Goal: Task Accomplishment & Management: Use online tool/utility

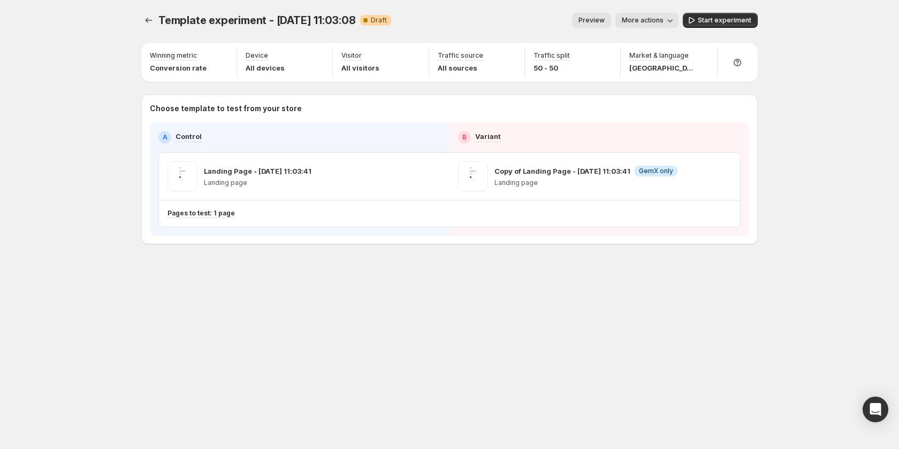
click at [429, 268] on div "Template experiment - Sep 12, 11:03:08. This page is ready Template experiment …" at bounding box center [449, 151] width 642 height 302
click at [794, 207] on div "Template experiment - Sep 12, 11:03:08. This page is ready Template experiment …" at bounding box center [449, 224] width 899 height 449
click at [717, 20] on span "Start experiment" at bounding box center [725, 20] width 54 height 9
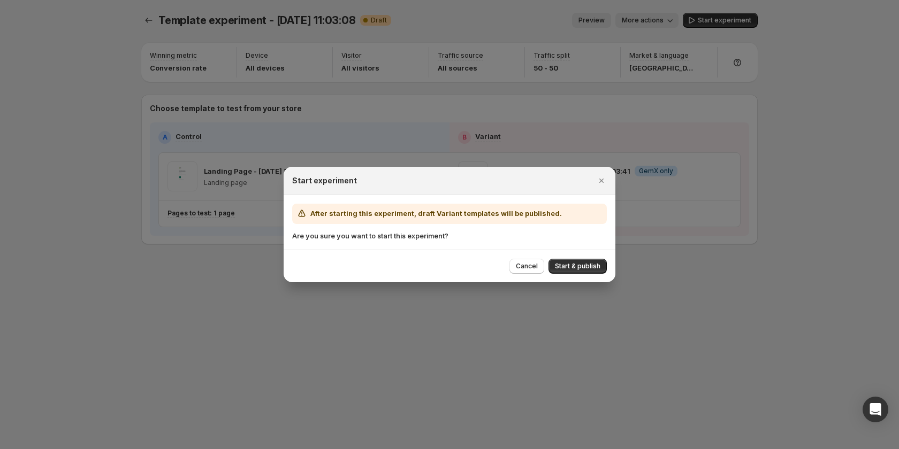
click at [702, 176] on div at bounding box center [449, 224] width 899 height 449
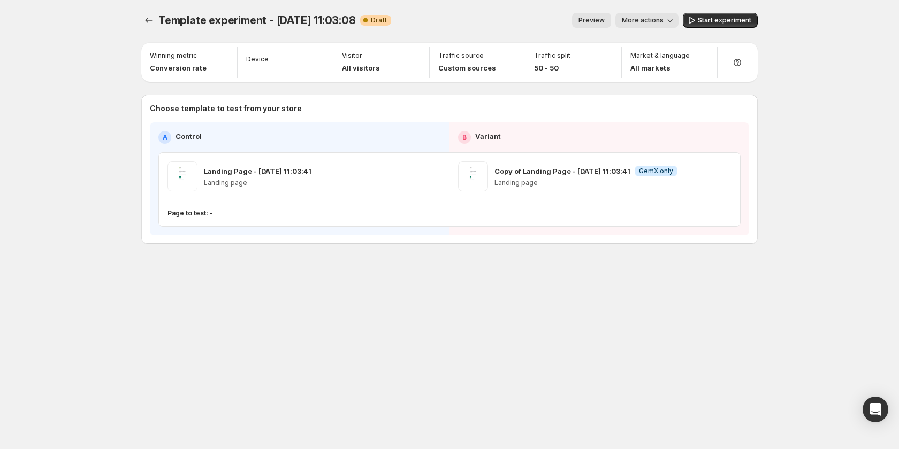
drag, startPoint x: 785, startPoint y: 156, endPoint x: 801, endPoint y: 162, distance: 17.1
click at [801, 162] on div "Template experiment - [DATE] 11:03:08. This page is ready Template experiment -…" at bounding box center [449, 224] width 899 height 449
click at [711, 19] on span "Start experiment" at bounding box center [725, 20] width 54 height 9
click at [143, 22] on button "Experiments" at bounding box center [148, 20] width 15 height 15
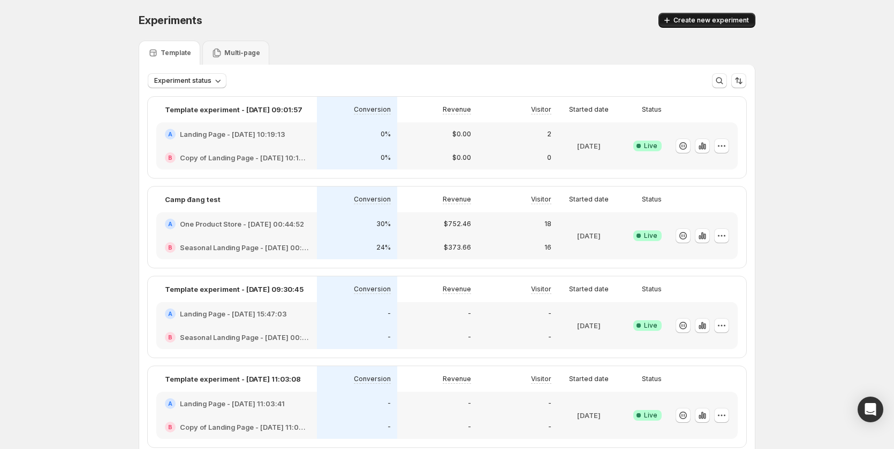
click at [691, 20] on span "Create new experiment" at bounding box center [710, 20] width 75 height 9
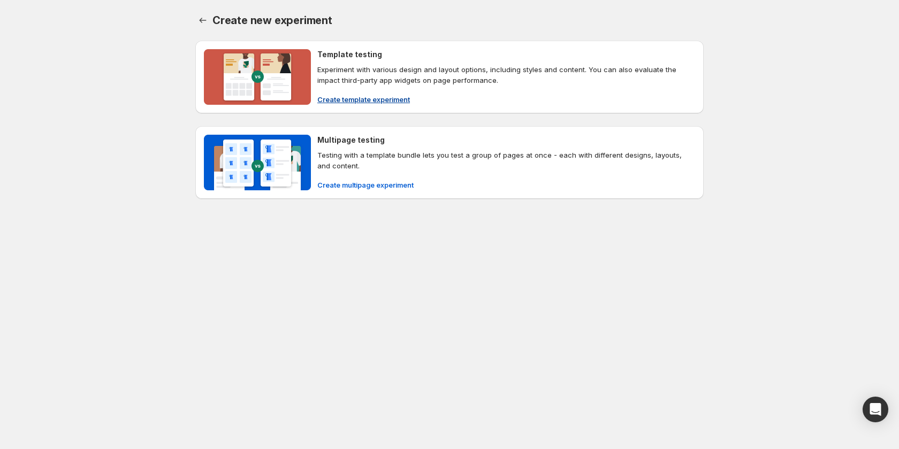
click at [332, 99] on span "Create template experiment" at bounding box center [363, 99] width 93 height 11
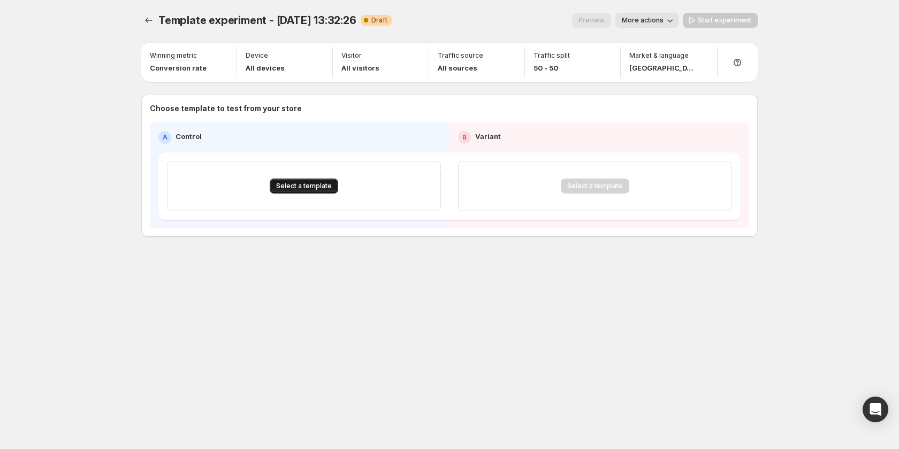
click at [314, 189] on span "Select a template" at bounding box center [304, 186] width 56 height 9
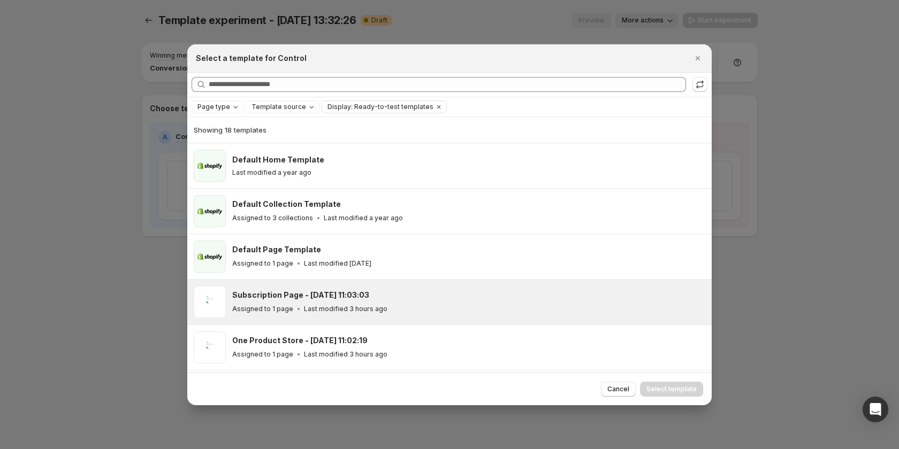
click at [390, 294] on div "Subscription Page - [DATE] 11:03:03" at bounding box center [467, 295] width 470 height 11
click at [664, 388] on span "Select template" at bounding box center [671, 389] width 50 height 9
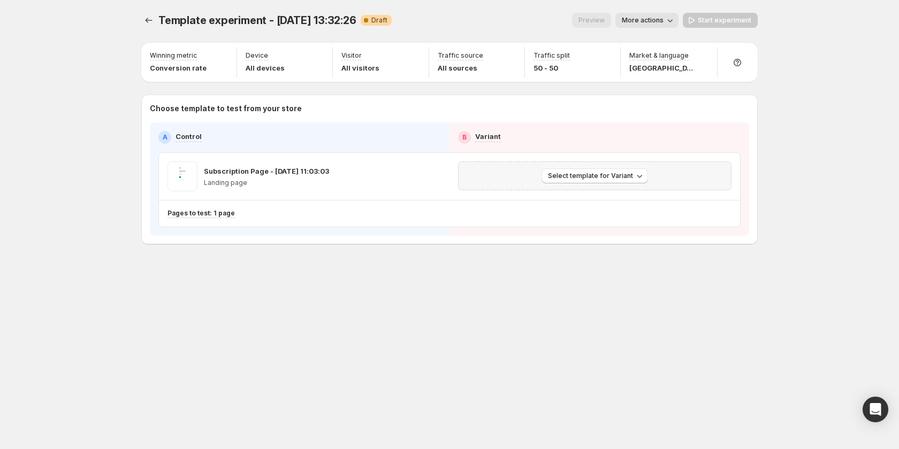
click at [601, 184] on div "Select template for Variant" at bounding box center [594, 176] width 273 height 29
click at [600, 175] on span "Select template for Variant" at bounding box center [590, 176] width 85 height 9
click at [590, 217] on span "Create Variant based on Control" at bounding box center [596, 216] width 109 height 9
click at [715, 18] on span "Start experiment" at bounding box center [725, 20] width 54 height 9
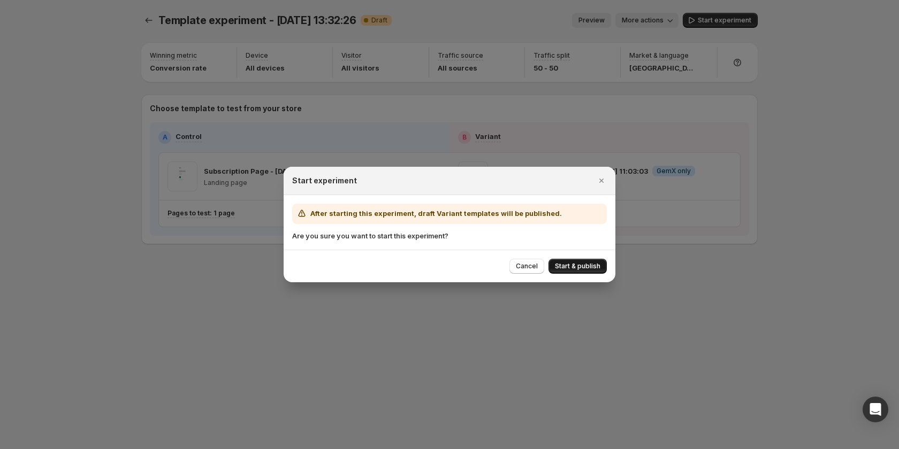
click at [591, 263] on span "Start & publish" at bounding box center [577, 266] width 45 height 9
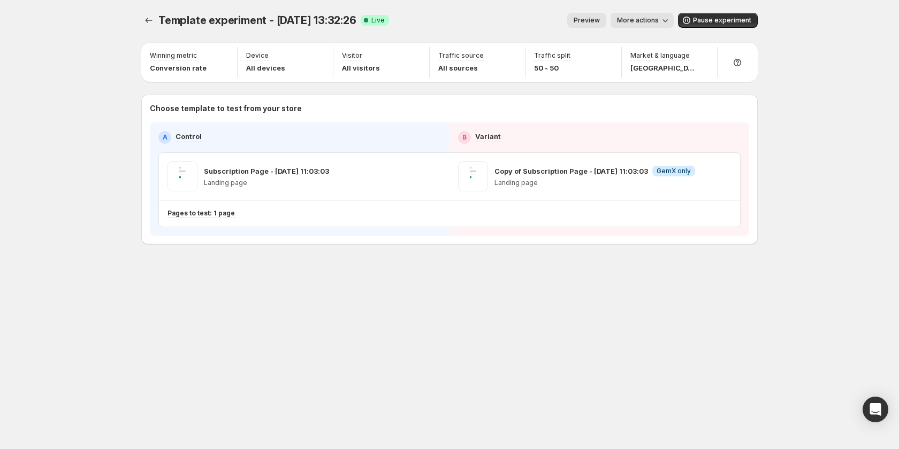
click at [646, 22] on span "More actions" at bounding box center [638, 20] width 42 height 9
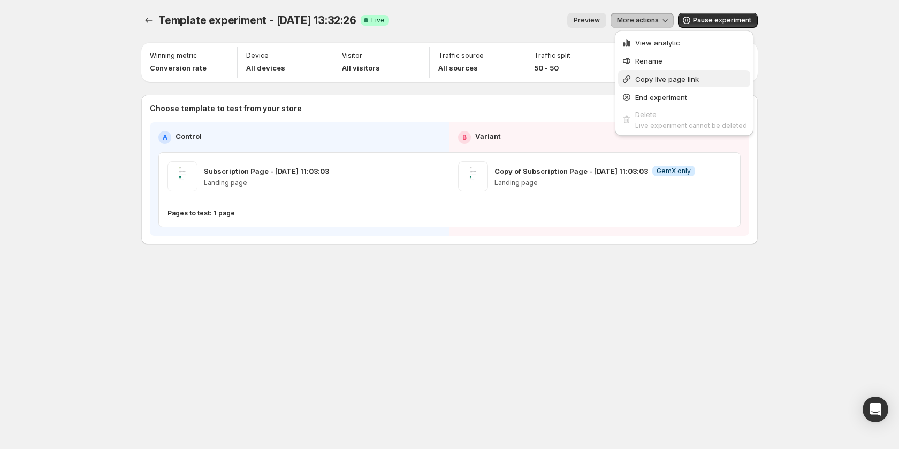
click at [649, 80] on span "Copy live page link" at bounding box center [667, 79] width 64 height 9
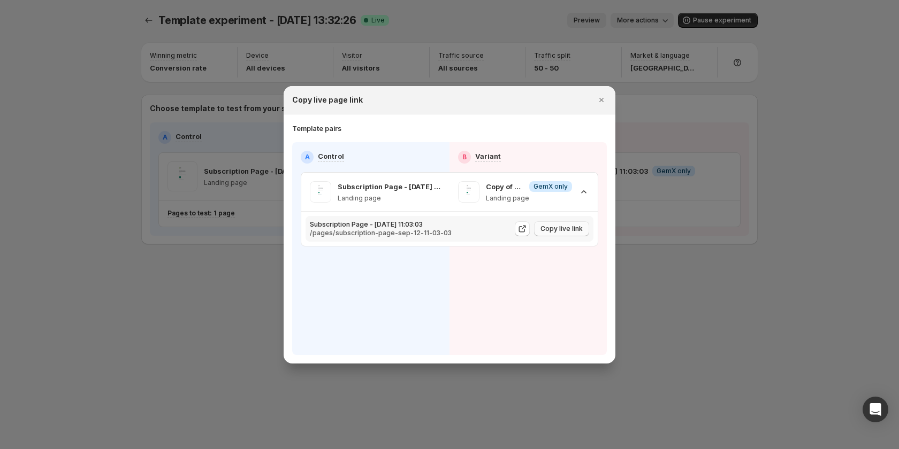
click at [565, 233] on span "Copy live link" at bounding box center [561, 229] width 42 height 9
click at [518, 229] on icon ":r78:" at bounding box center [522, 229] width 11 height 11
click at [589, 190] on icon ":r78:" at bounding box center [583, 192] width 11 height 11
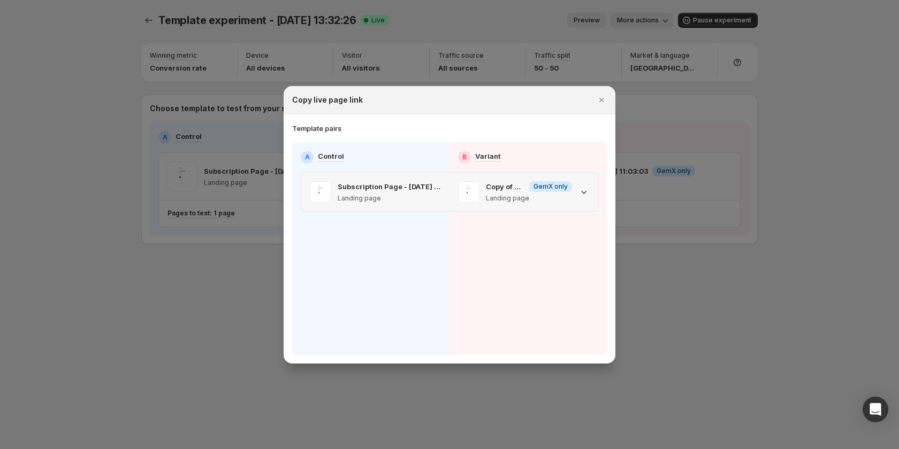
click at [589, 190] on icon ":r78:" at bounding box center [583, 192] width 11 height 11
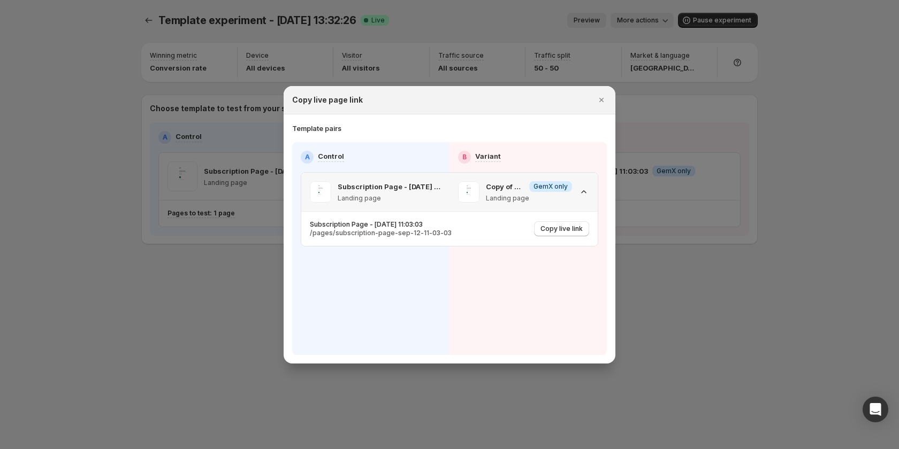
click at [589, 190] on icon ":r78:" at bounding box center [583, 192] width 11 height 11
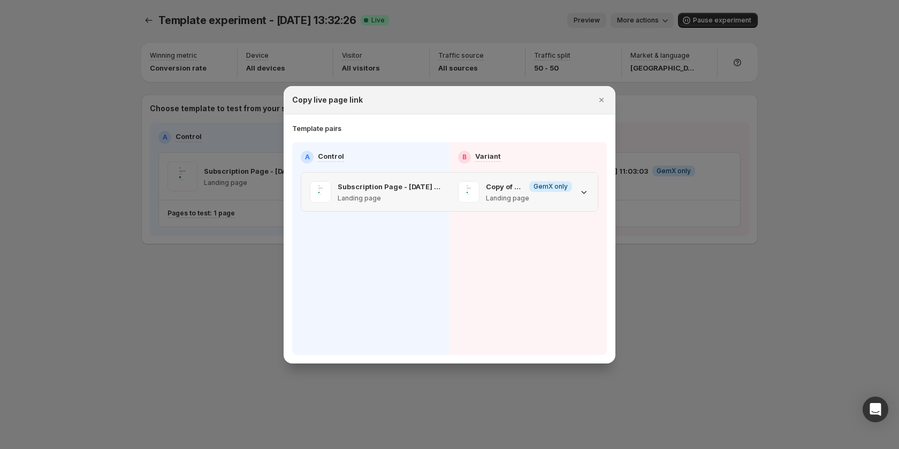
click at [589, 190] on icon ":r78:" at bounding box center [583, 192] width 11 height 11
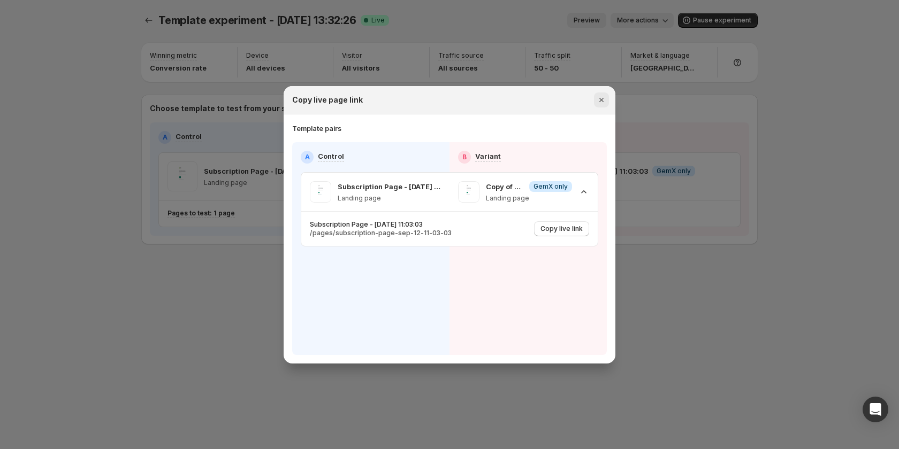
click at [601, 105] on icon "Close" at bounding box center [601, 100] width 11 height 11
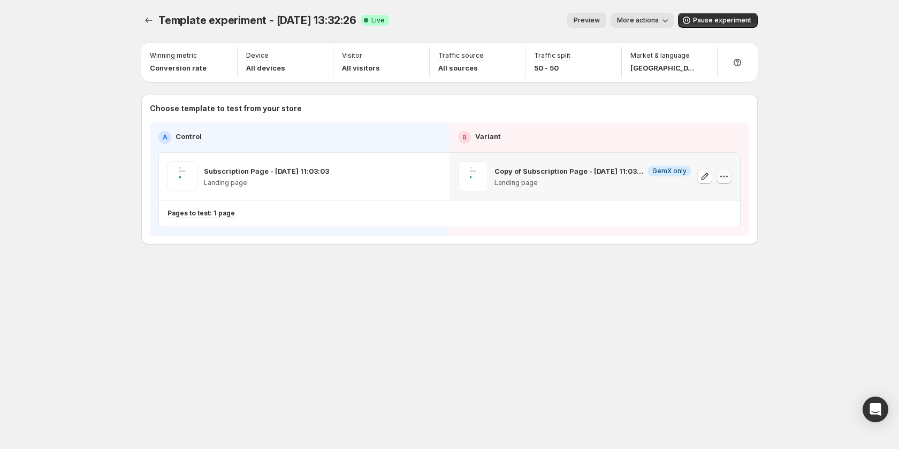
click at [728, 176] on icon "button" at bounding box center [724, 176] width 11 height 11
click at [719, 232] on span "584069826943714044" at bounding box center [710, 236] width 75 height 8
click at [695, 329] on div "Template experiment - [DATE] 13:32:26. This page is ready Template experiment -…" at bounding box center [449, 224] width 642 height 449
click at [649, 19] on span "More actions" at bounding box center [638, 20] width 42 height 9
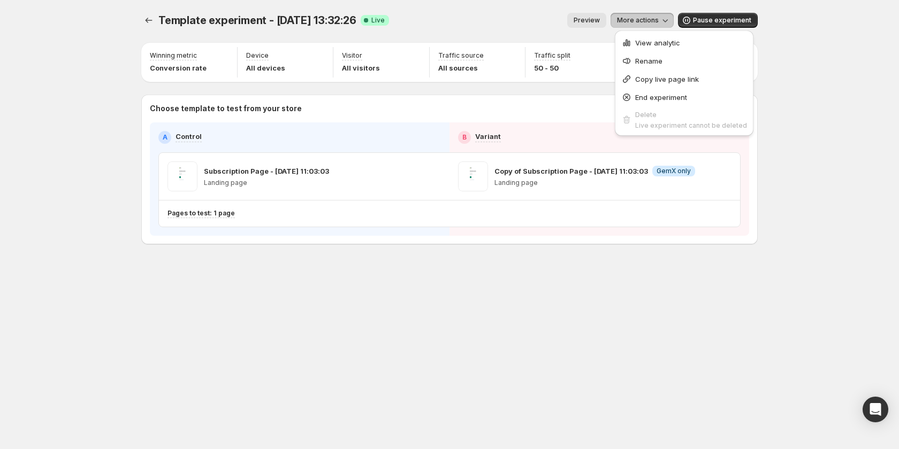
click at [845, 226] on div "Template experiment - [DATE] 13:32:26. This page is ready Template experiment -…" at bounding box center [449, 224] width 899 height 449
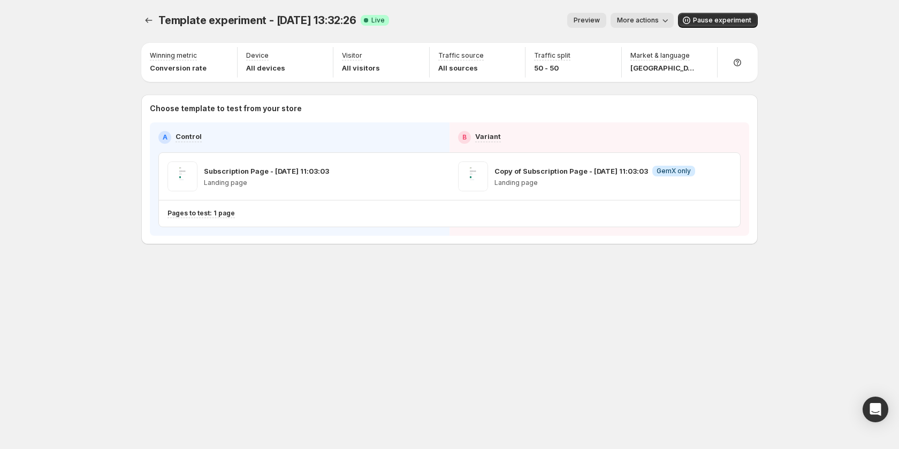
click at [654, 22] on span "More actions" at bounding box center [638, 20] width 42 height 9
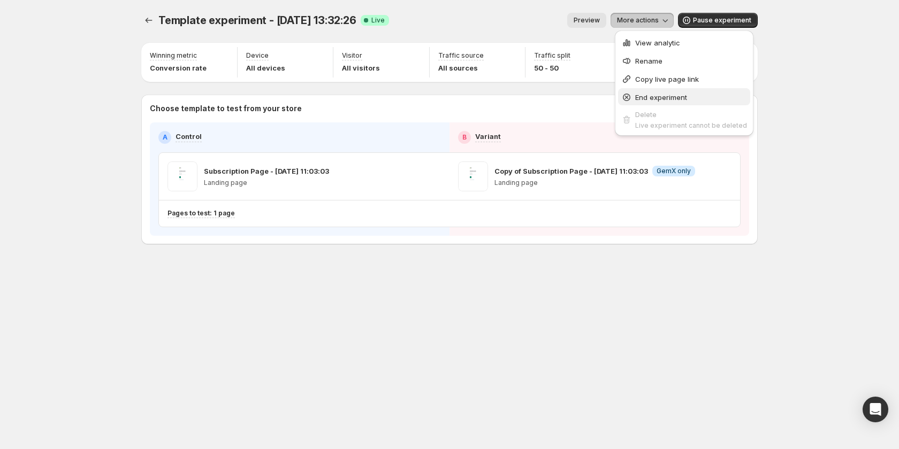
click at [673, 97] on span "End experiment" at bounding box center [661, 97] width 52 height 9
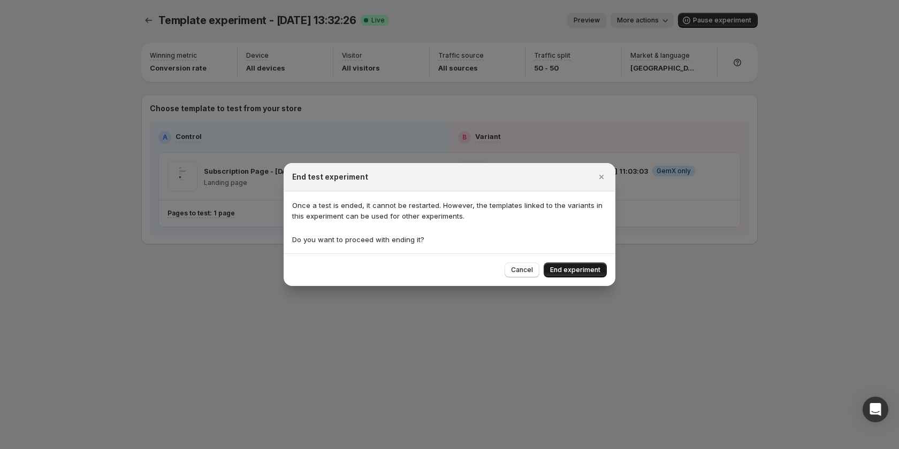
click at [585, 268] on span "End experiment" at bounding box center [575, 270] width 50 height 9
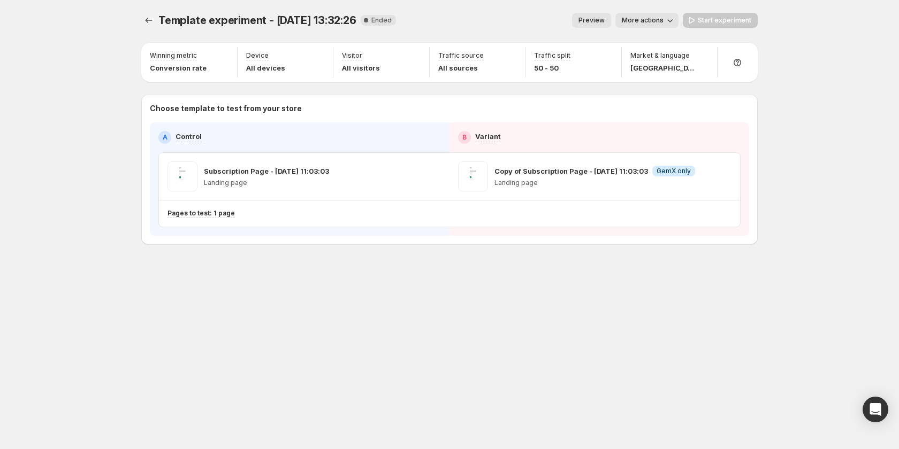
click at [580, 174] on p "Copy of Subscription Page - [DATE] 11:03:03" at bounding box center [571, 171] width 154 height 11
drag, startPoint x: 731, startPoint y: 201, endPoint x: 735, endPoint y: 179, distance: 22.3
click at [732, 201] on div "Pages to test: 1 page" at bounding box center [449, 214] width 581 height 26
click at [766, 134] on div "Set winning metric" at bounding box center [848, 128] width 173 height 17
click at [793, 126] on div "Template experiment - [DATE] 13:32:26. This page is ready Template experiment -…" at bounding box center [449, 224] width 899 height 449
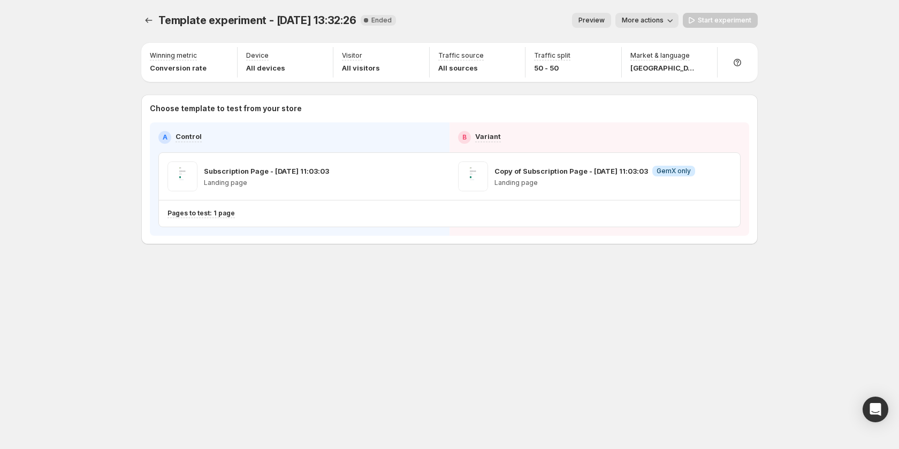
click at [647, 19] on span "More actions" at bounding box center [643, 20] width 42 height 9
click at [811, 133] on div "Template experiment - [DATE] 13:32:26. This page is ready Template experiment -…" at bounding box center [449, 224] width 899 height 449
click at [145, 19] on icon "Experiments" at bounding box center [148, 20] width 11 height 11
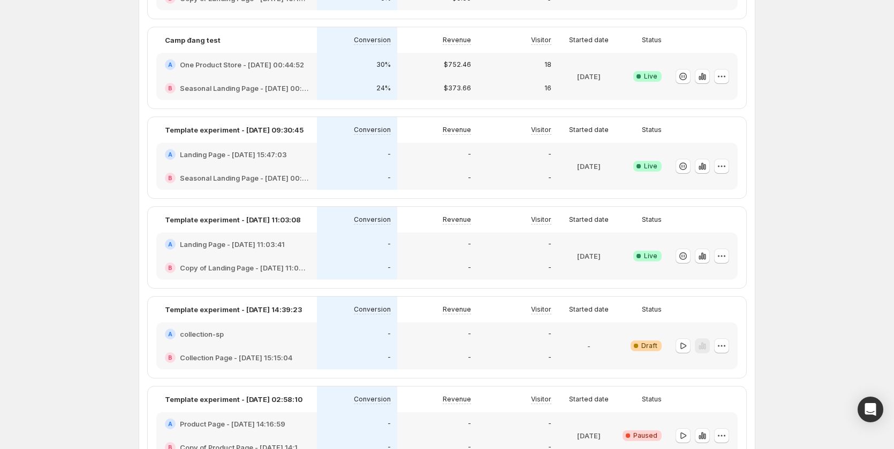
scroll to position [161, 0]
click at [686, 256] on icon "button" at bounding box center [682, 255] width 11 height 11
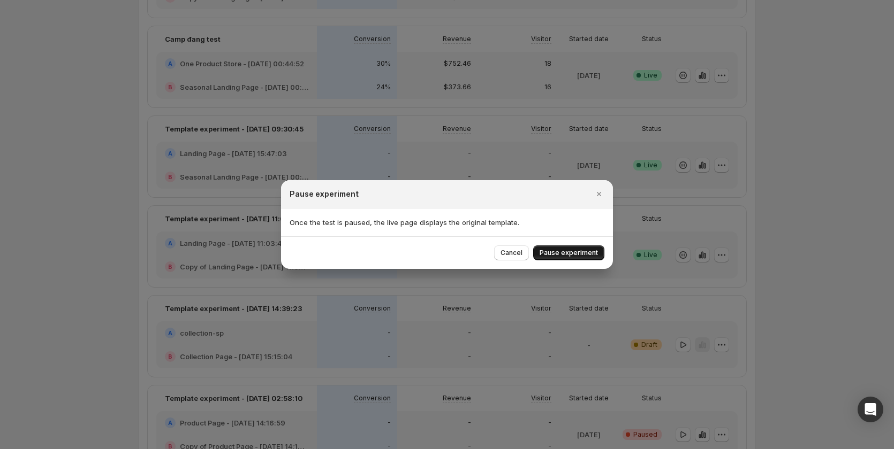
click at [576, 247] on button "Pause experiment" at bounding box center [568, 253] width 71 height 15
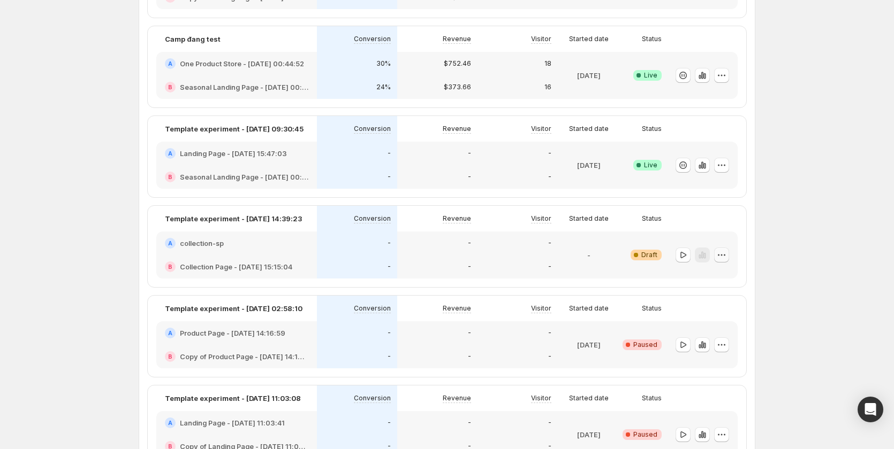
click at [726, 254] on icon "button" at bounding box center [721, 255] width 11 height 11
click at [768, 223] on div "Experiments. This page is ready Experiments Create new experiment Template Mult…" at bounding box center [447, 231] width 642 height 784
click at [690, 254] on button "button" at bounding box center [682, 255] width 15 height 15
click at [684, 253] on icon "button" at bounding box center [682, 255] width 11 height 11
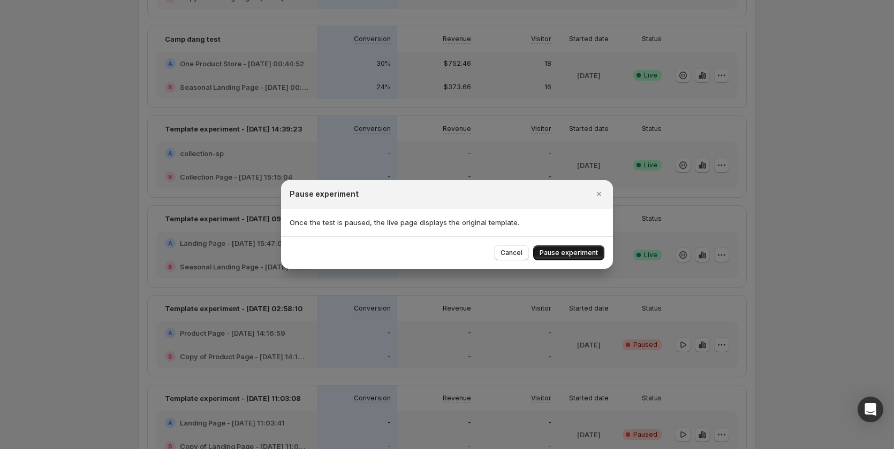
click at [584, 246] on button "Pause experiment" at bounding box center [568, 253] width 71 height 15
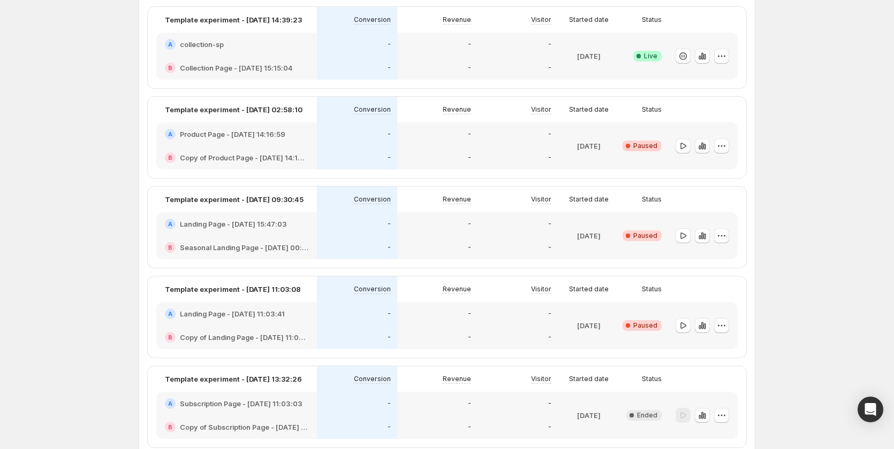
scroll to position [268, 0]
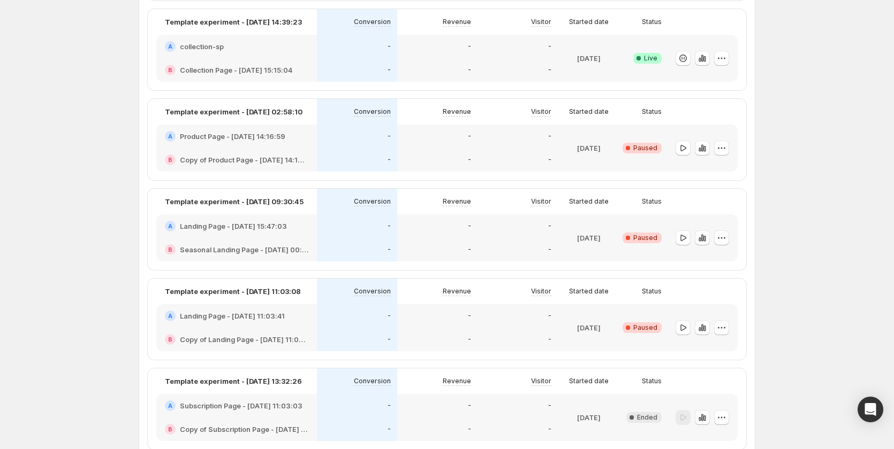
click at [495, 222] on div "-" at bounding box center [517, 226] width 67 height 11
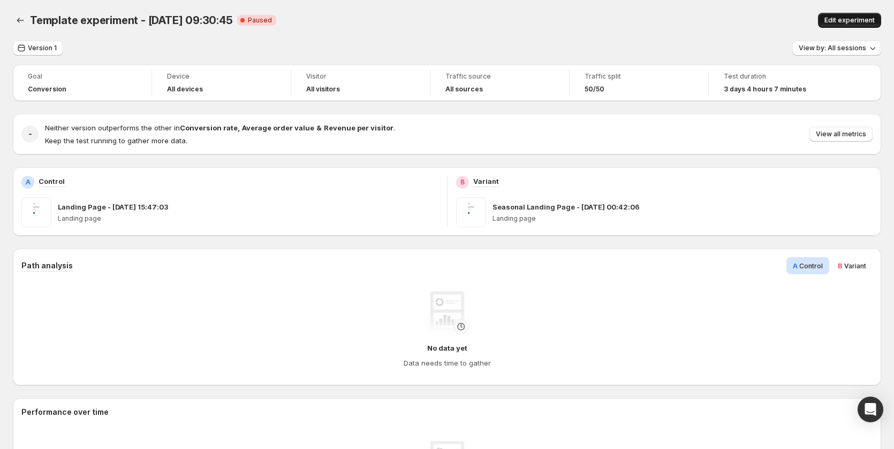
click at [853, 14] on button "Edit experiment" at bounding box center [849, 20] width 63 height 15
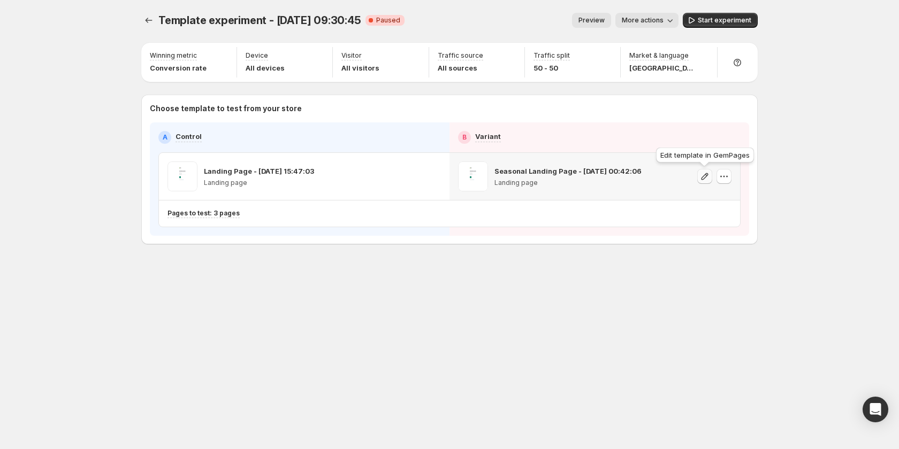
click at [709, 176] on icon "button" at bounding box center [704, 176] width 11 height 11
click at [723, 177] on icon "button" at bounding box center [724, 177] width 2 height 2
click at [721, 195] on span "Change template" at bounding box center [725, 199] width 58 height 9
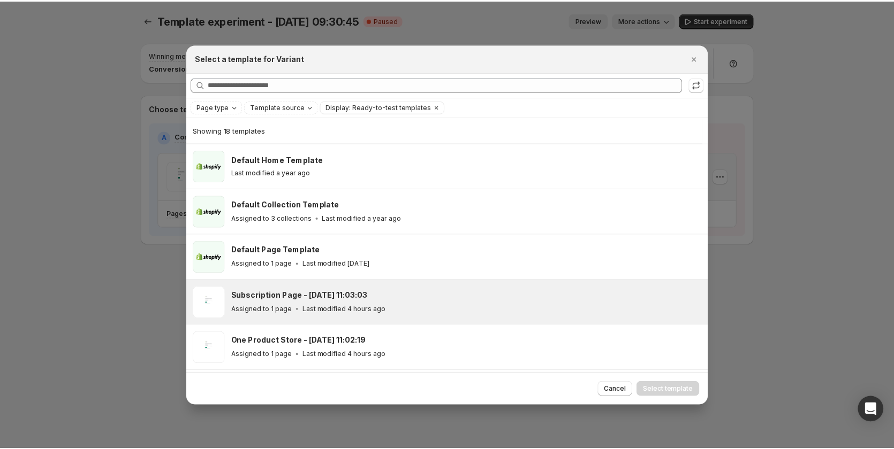
scroll to position [133, 0]
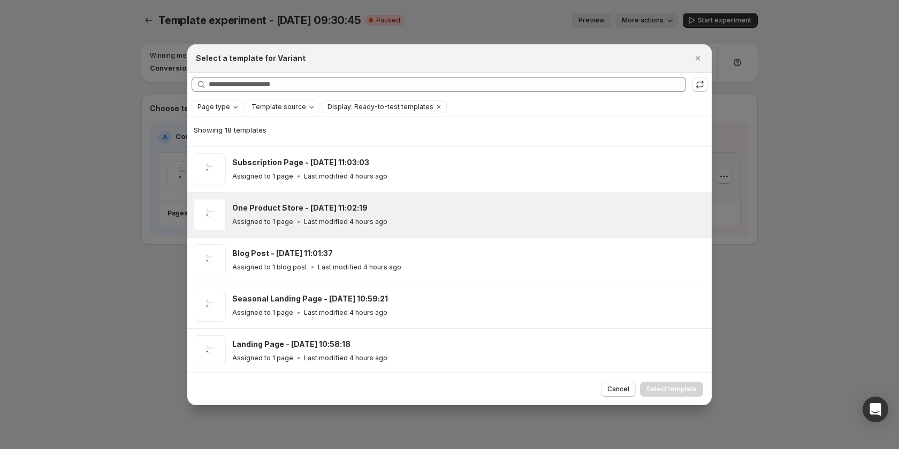
click at [429, 214] on div "One Product Store - [DATE] 11:02:19 Assigned to 1 page Last modified 4 hours ago" at bounding box center [467, 215] width 470 height 25
click at [766, 301] on div at bounding box center [449, 224] width 899 height 449
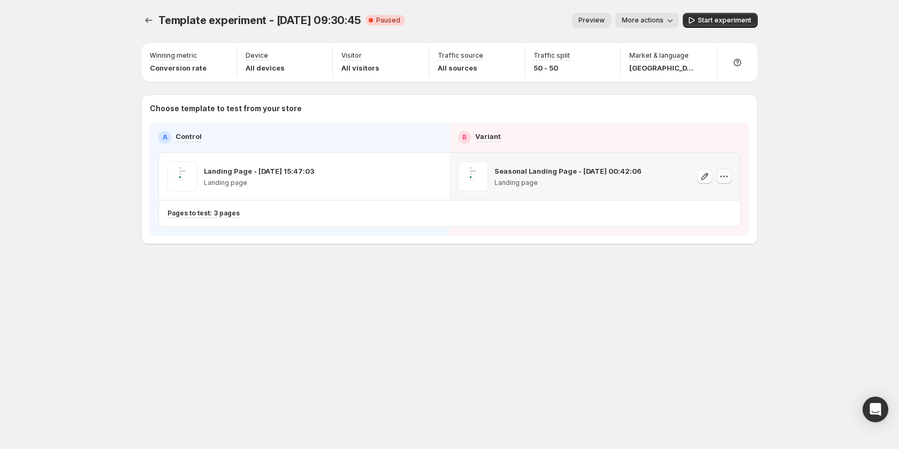
click at [719, 174] on icon "button" at bounding box center [724, 176] width 11 height 11
click at [714, 249] on span "Remove template" at bounding box center [733, 244] width 74 height 11
click at [609, 176] on span "Select template for Variant" at bounding box center [590, 176] width 85 height 9
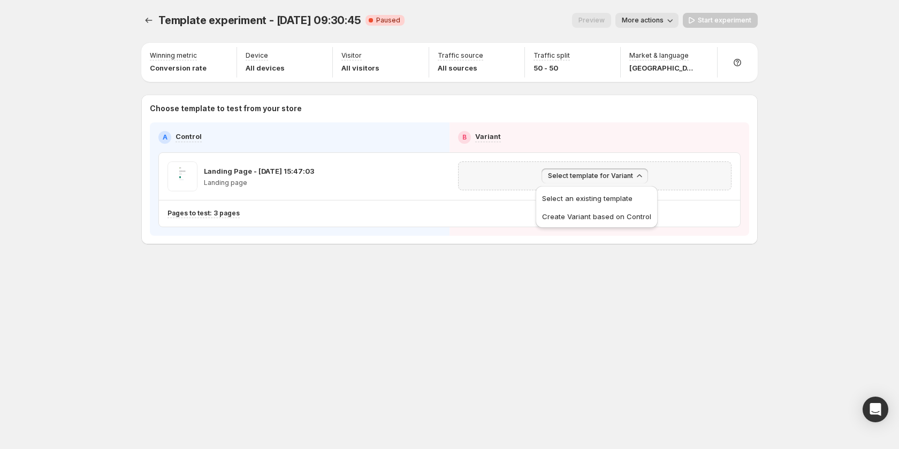
click at [606, 212] on span "Create Variant based on Control" at bounding box center [596, 216] width 109 height 9
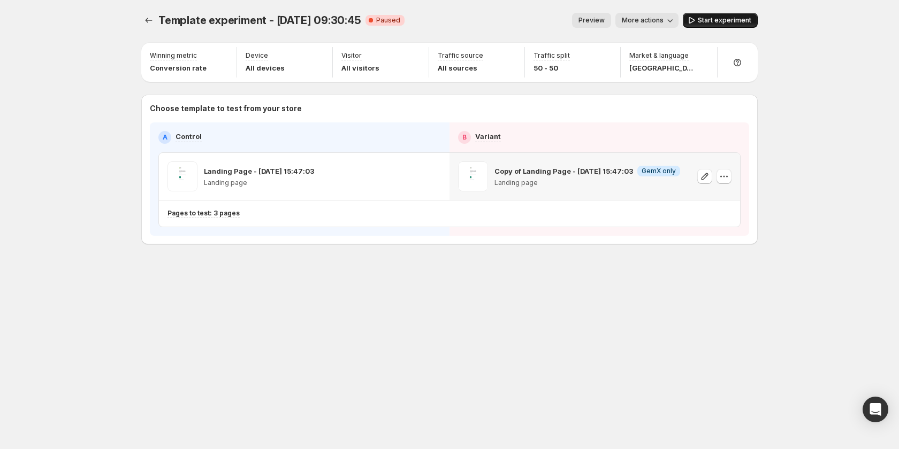
click at [714, 22] on span "Start experiment" at bounding box center [725, 20] width 54 height 9
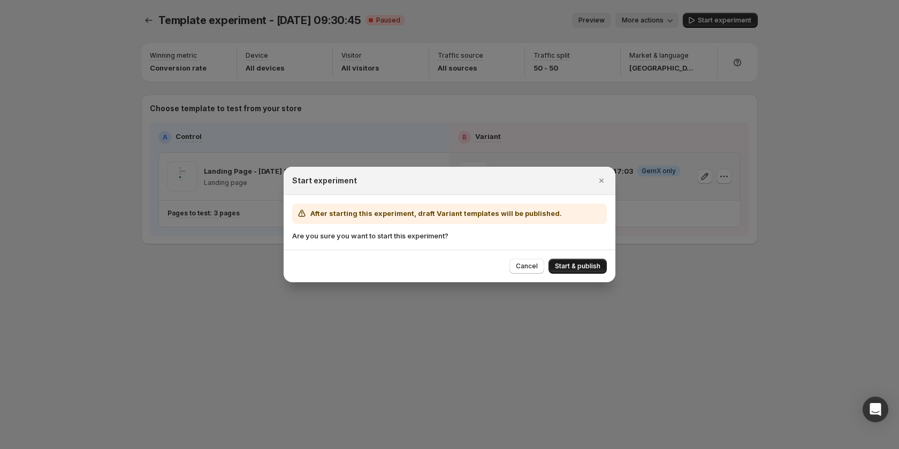
click at [585, 264] on span "Start & publish" at bounding box center [577, 266] width 45 height 9
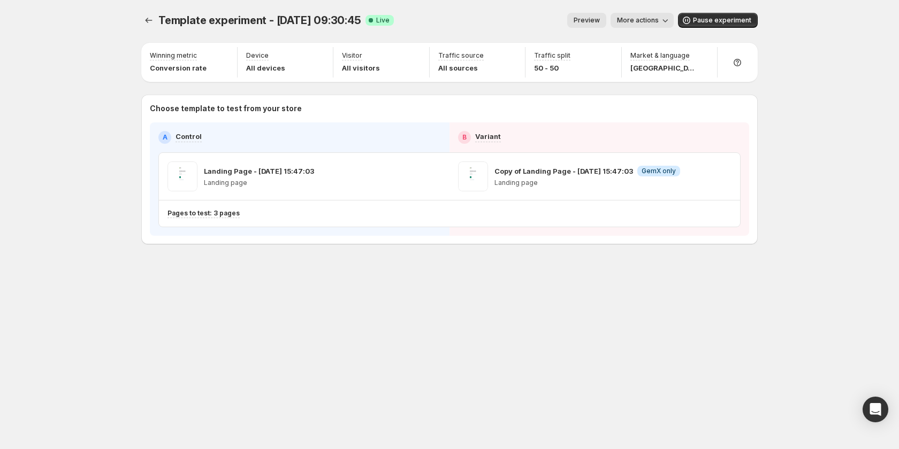
click at [847, 164] on div "Template experiment - [DATE] 09:30:45. This page is ready Template experiment -…" at bounding box center [449, 224] width 899 height 449
click at [652, 21] on span "More actions" at bounding box center [638, 20] width 42 height 9
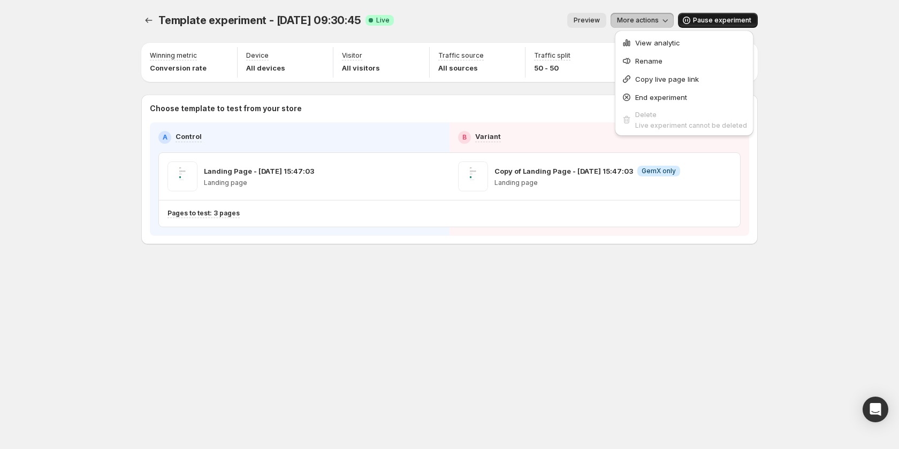
click at [692, 17] on icon "button" at bounding box center [686, 20] width 11 height 11
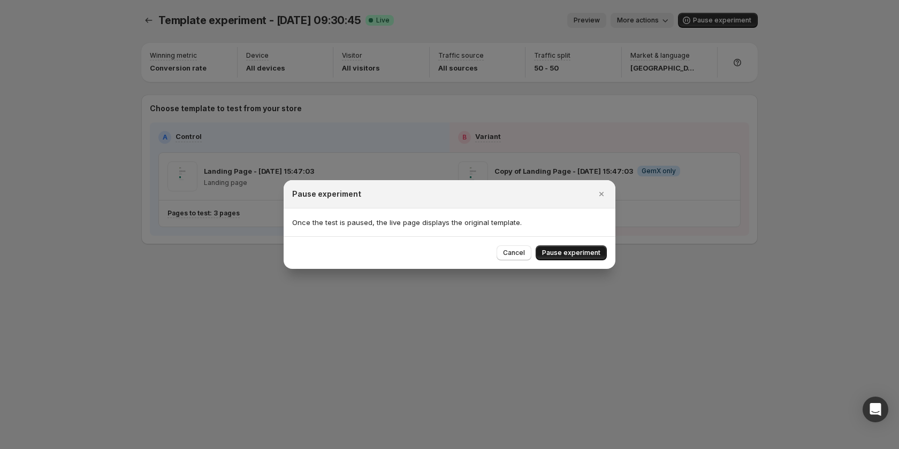
click at [561, 247] on button "Pause experiment" at bounding box center [571, 253] width 71 height 15
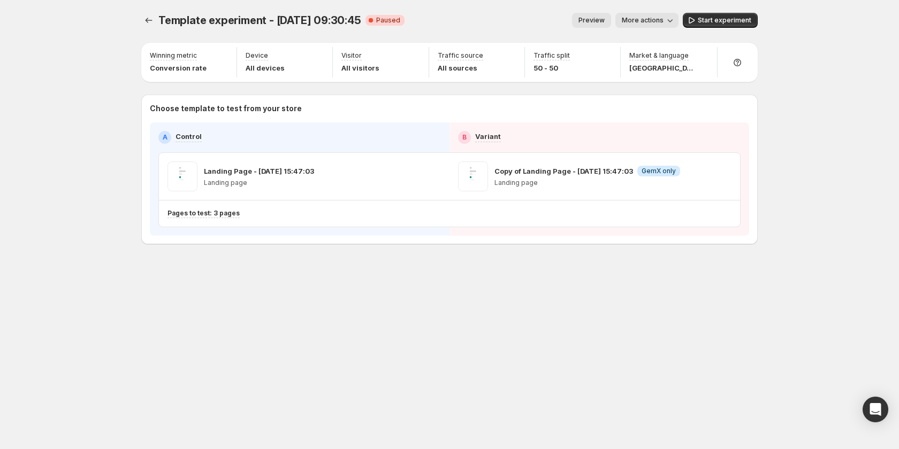
click at [782, 208] on div "Template experiment - [DATE] 09:30:45. This page is ready Template experiment -…" at bounding box center [449, 224] width 899 height 449
click at [706, 176] on icon "button" at bounding box center [705, 176] width 7 height 7
click at [706, 181] on icon "button" at bounding box center [704, 176] width 11 height 11
click at [721, 176] on icon "button" at bounding box center [724, 176] width 11 height 11
click at [726, 243] on span "Remove template" at bounding box center [725, 244] width 58 height 9
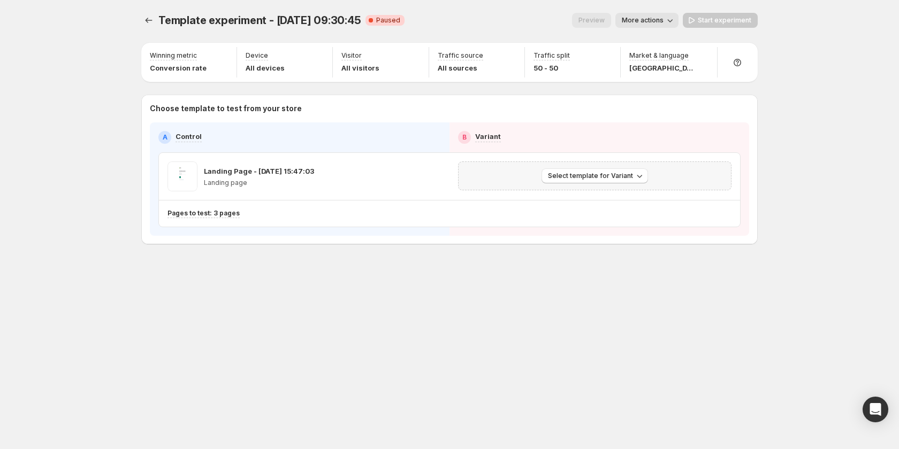
click at [630, 168] on div "Select template for Variant" at bounding box center [594, 176] width 273 height 29
click at [630, 175] on span "Select template for Variant" at bounding box center [590, 176] width 85 height 9
click at [622, 213] on span "Create Variant based on Control" at bounding box center [596, 216] width 109 height 9
click at [146, 21] on icon "Experiments" at bounding box center [149, 20] width 7 height 5
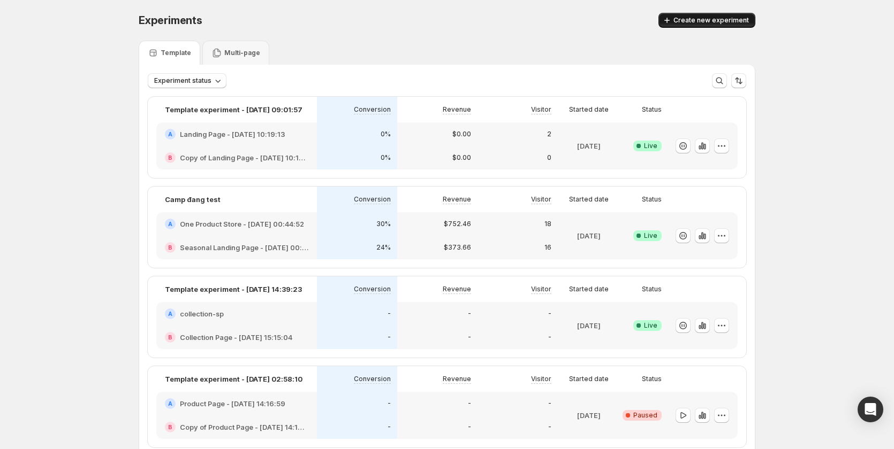
click at [681, 23] on span "Create new experiment" at bounding box center [710, 20] width 75 height 9
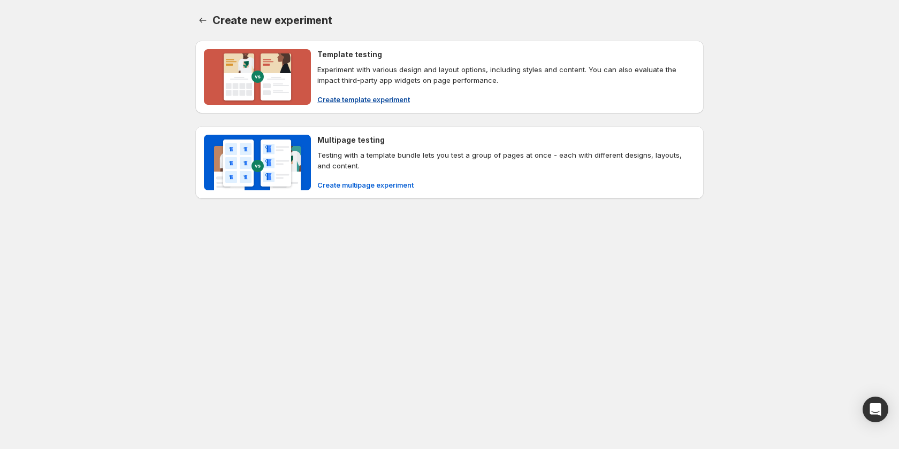
click at [342, 101] on span "Create template experiment" at bounding box center [363, 99] width 93 height 11
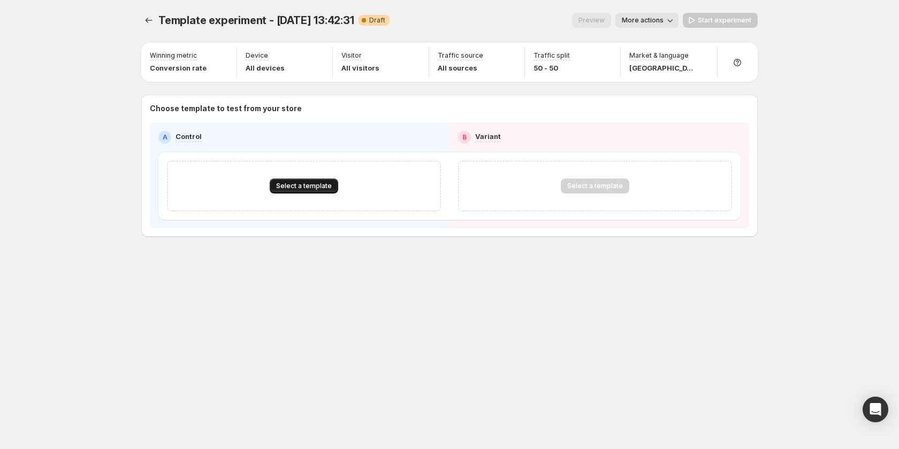
click at [315, 186] on span "Select a template" at bounding box center [304, 186] width 56 height 9
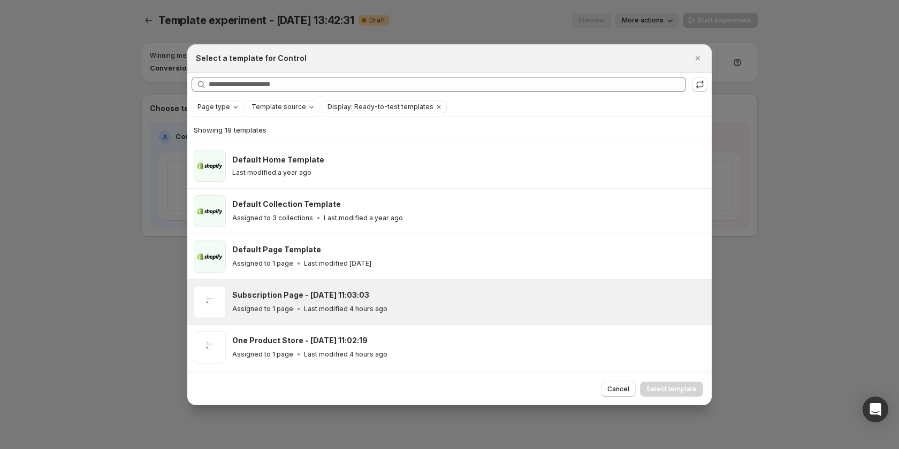
click at [388, 294] on div "Subscription Page - [DATE] 11:03:03" at bounding box center [467, 295] width 470 height 11
click at [674, 385] on span "Select template" at bounding box center [671, 389] width 50 height 9
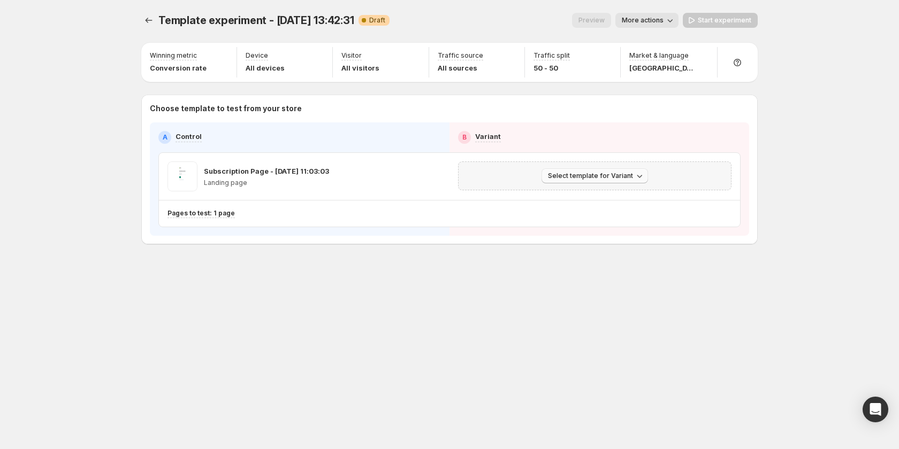
click at [611, 180] on span "Select template for Variant" at bounding box center [590, 176] width 85 height 9
click at [606, 222] on span "Create Variant based on Control" at bounding box center [596, 216] width 109 height 11
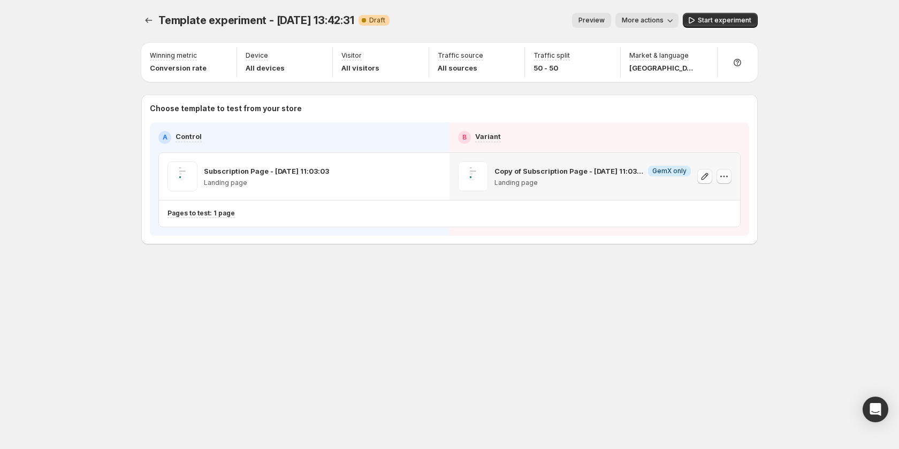
click at [721, 174] on icon "button" at bounding box center [724, 176] width 11 height 11
click at [723, 249] on span "Remove template" at bounding box center [733, 244] width 77 height 11
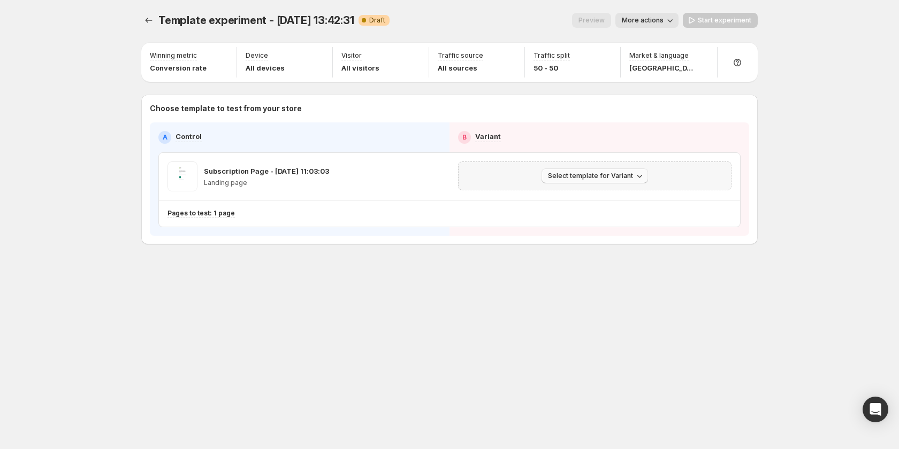
click at [618, 176] on span "Select template for Variant" at bounding box center [590, 176] width 85 height 9
click at [600, 224] on button "Create Variant based on Control" at bounding box center [597, 216] width 116 height 17
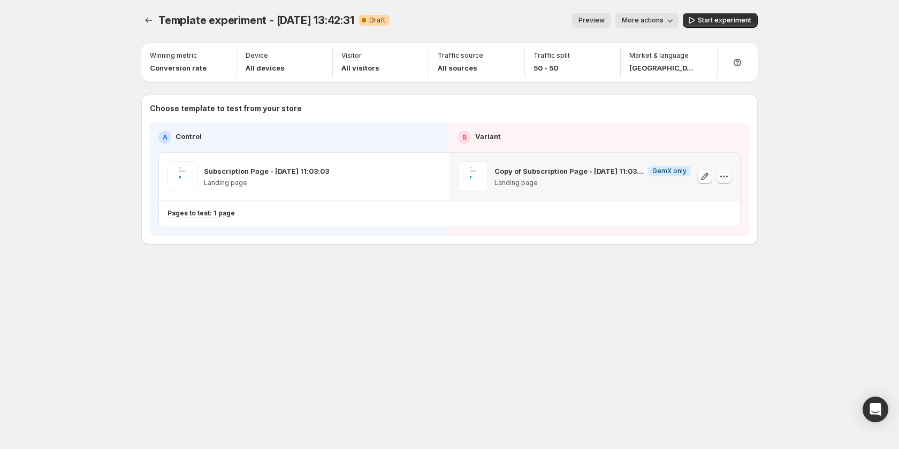
click at [727, 174] on icon "button" at bounding box center [724, 176] width 11 height 11
click at [696, 237] on button "Remove template" at bounding box center [725, 243] width 97 height 17
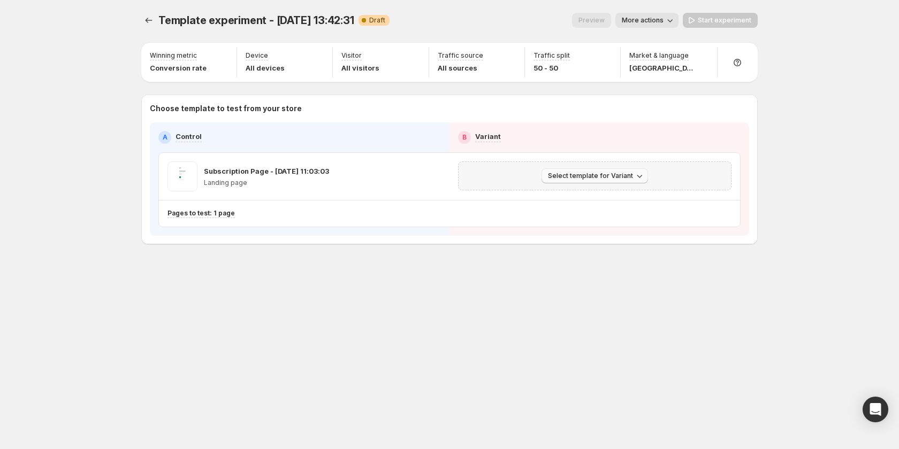
click at [622, 177] on span "Select template for Variant" at bounding box center [590, 176] width 85 height 9
click at [561, 212] on span "Create Variant based on Control" at bounding box center [596, 216] width 109 height 9
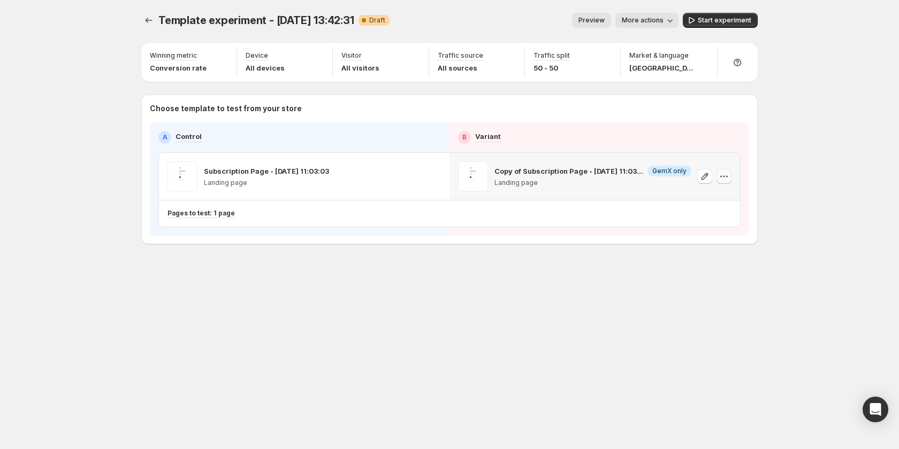
click at [720, 177] on icon "button" at bounding box center [724, 176] width 11 height 11
click at [714, 250] on button "Remove template" at bounding box center [725, 243] width 97 height 17
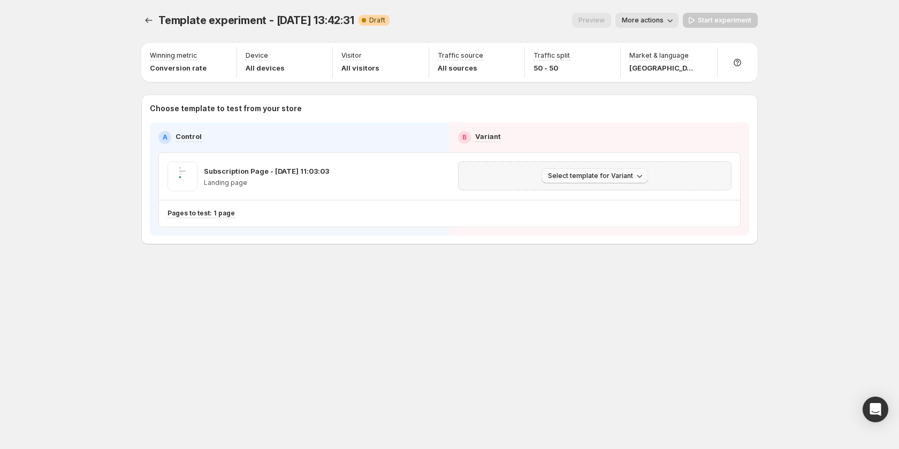
click at [619, 177] on span "Select template for Variant" at bounding box center [590, 176] width 85 height 9
click at [618, 220] on span "Create Variant based on Control" at bounding box center [596, 216] width 109 height 9
click at [722, 18] on span "Start experiment" at bounding box center [725, 20] width 54 height 9
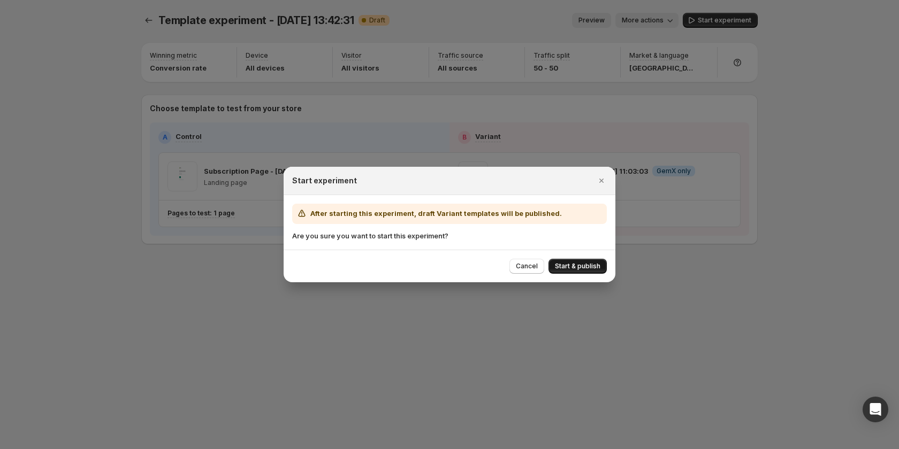
click at [599, 265] on span "Start & publish" at bounding box center [577, 266] width 45 height 9
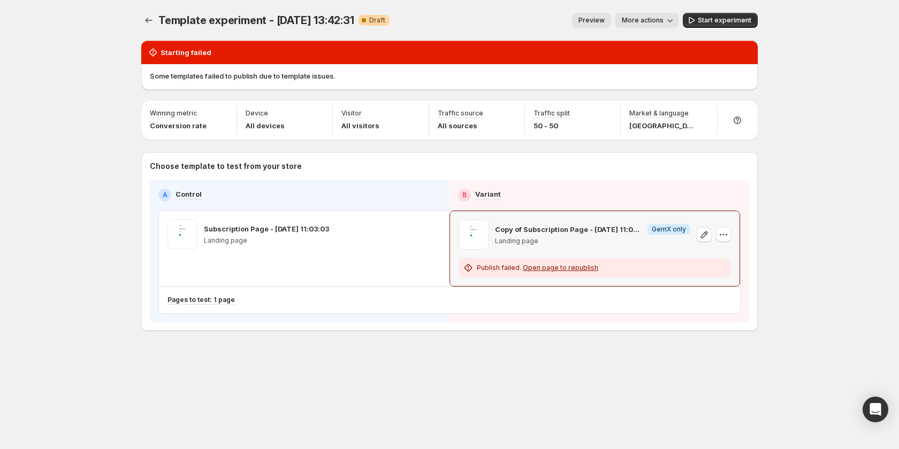
click at [565, 268] on span "Open page to republish" at bounding box center [560, 268] width 75 height 8
click at [744, 14] on button "Start experiment" at bounding box center [720, 20] width 75 height 15
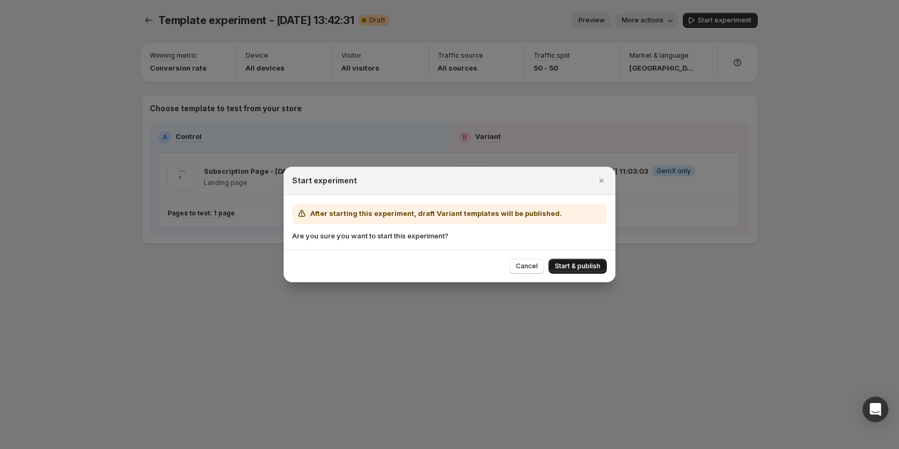
click at [559, 268] on span "Start & publish" at bounding box center [577, 266] width 45 height 9
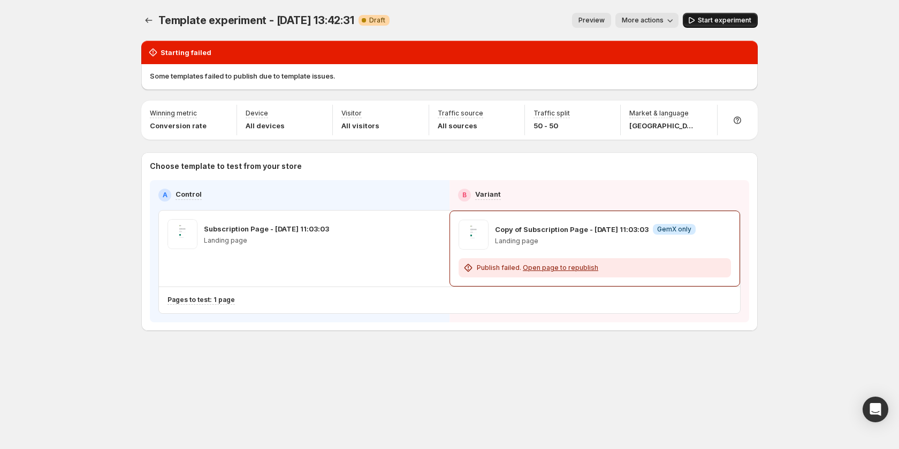
click at [706, 13] on button "Start experiment" at bounding box center [720, 20] width 75 height 15
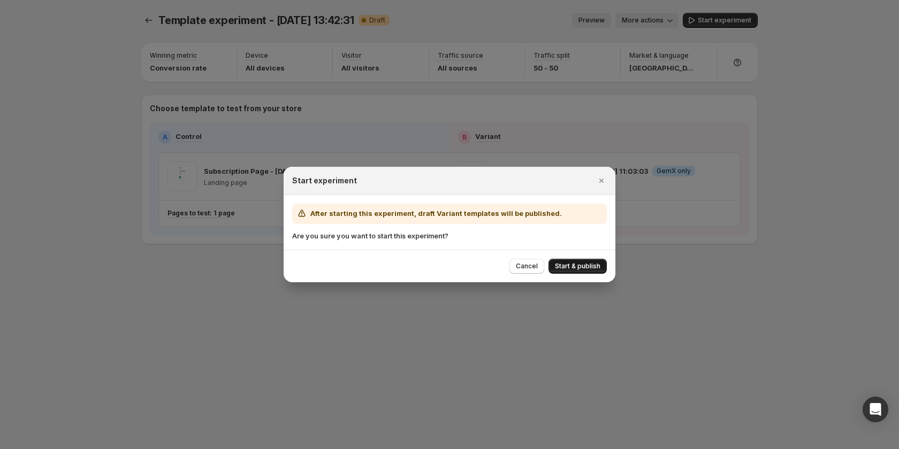
click at [576, 266] on span "Start & publish" at bounding box center [577, 266] width 45 height 9
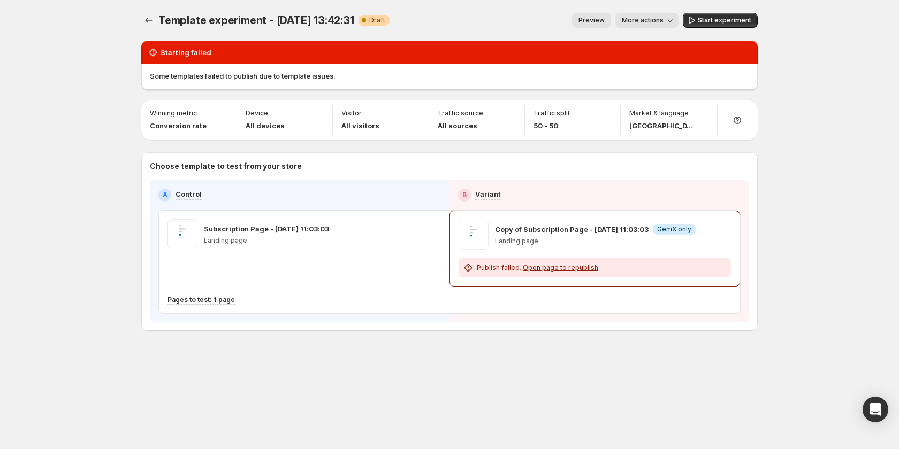
click at [629, 17] on span "More actions" at bounding box center [643, 20] width 42 height 9
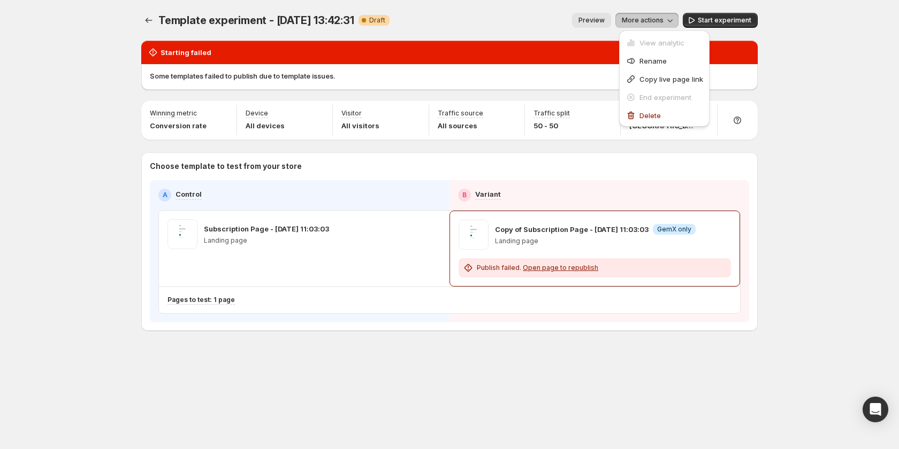
click at [604, 23] on span "Preview" at bounding box center [591, 20] width 26 height 9
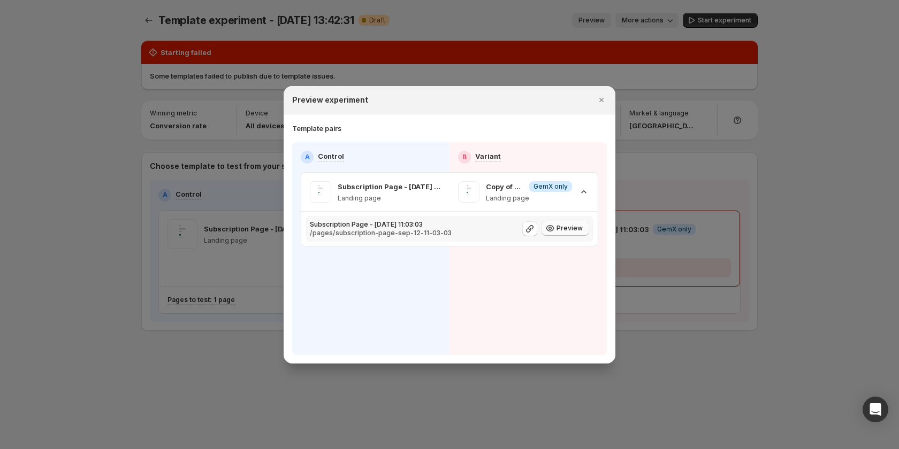
click at [563, 231] on span "Preview" at bounding box center [570, 228] width 26 height 9
click at [91, 188] on div at bounding box center [449, 224] width 899 height 449
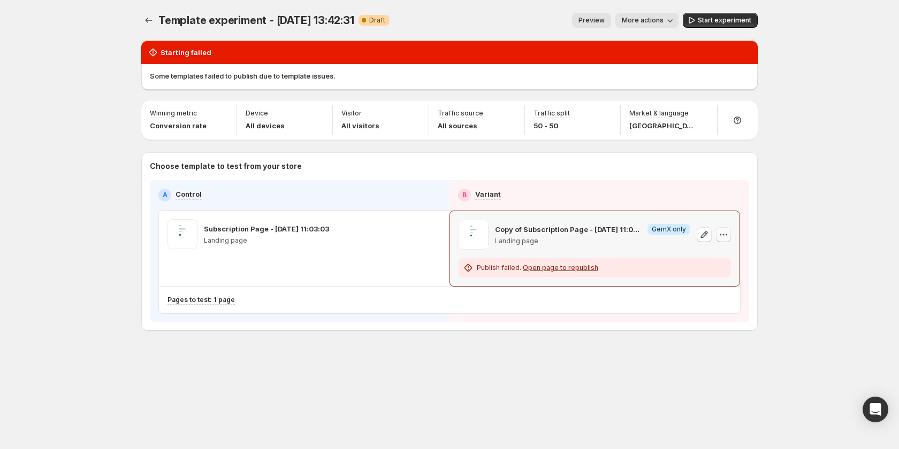
click at [725, 238] on icon "button" at bounding box center [723, 235] width 11 height 11
click at [552, 366] on div "Template experiment - [DATE] 13:42:31. This page is ready Template experiment -…" at bounding box center [449, 194] width 642 height 389
click at [722, 234] on icon "button" at bounding box center [723, 235] width 11 height 11
click at [712, 328] on div "Choose template to test from your store A Control B Variant Subscription Page -…" at bounding box center [449, 242] width 616 height 179
click at [724, 16] on button "Start experiment" at bounding box center [720, 20] width 75 height 15
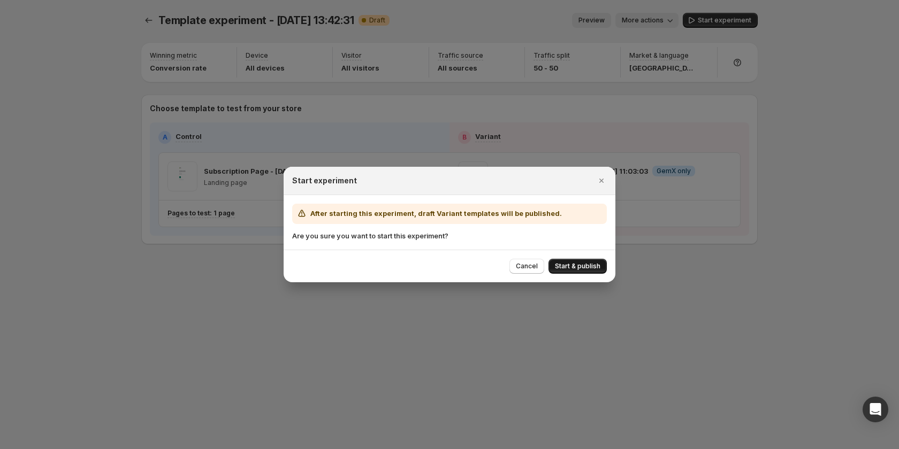
click at [589, 268] on span "Start & publish" at bounding box center [577, 266] width 45 height 9
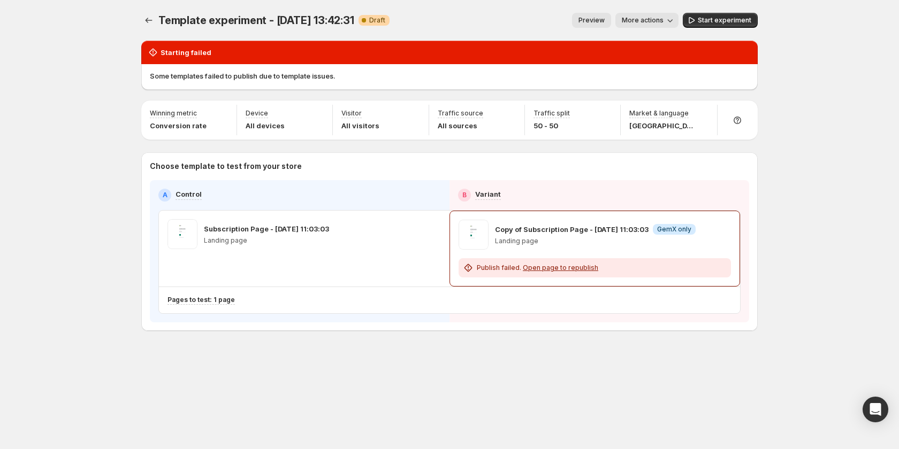
click at [643, 20] on span "More actions" at bounding box center [643, 20] width 42 height 9
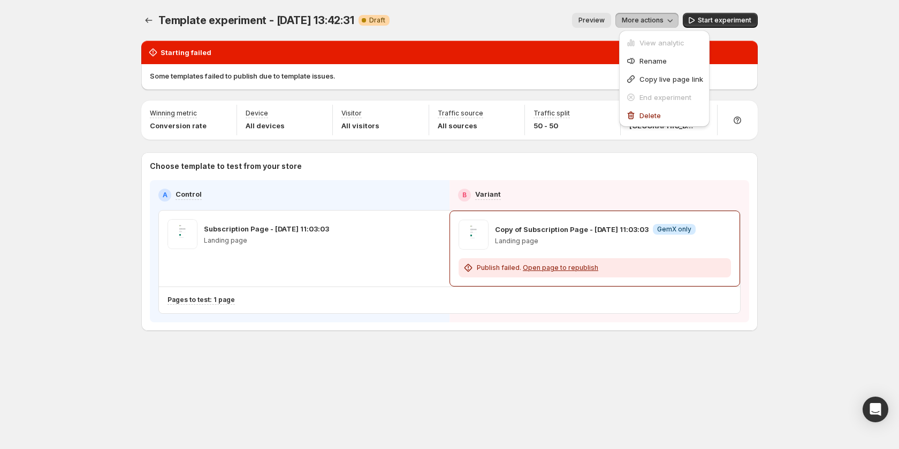
click at [831, 165] on div "Template experiment - [DATE] 13:42:31. This page is ready Template experiment -…" at bounding box center [449, 224] width 899 height 449
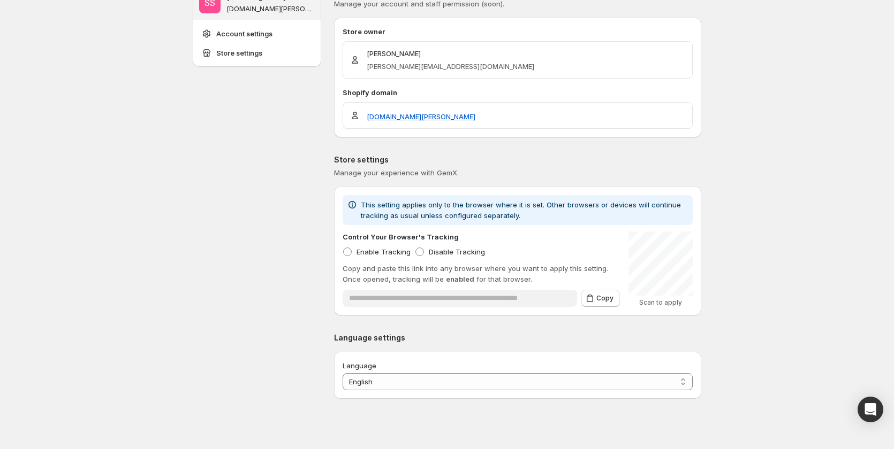
scroll to position [33, 0]
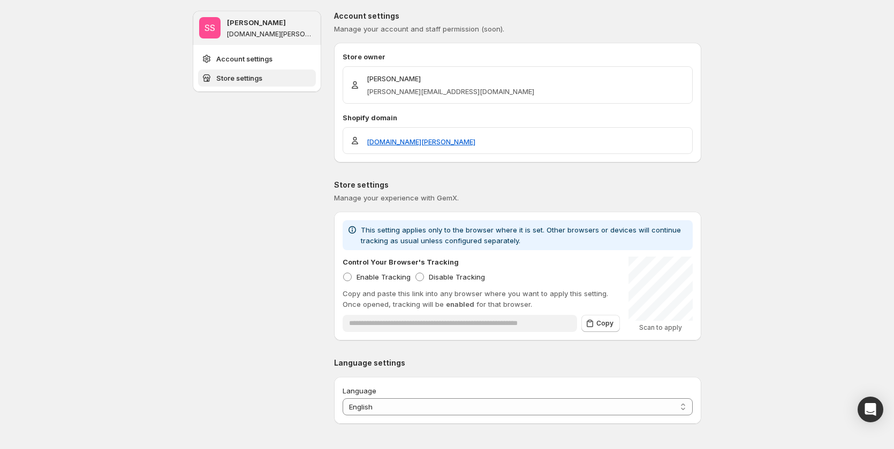
click at [258, 77] on span "Store settings" at bounding box center [239, 78] width 46 height 11
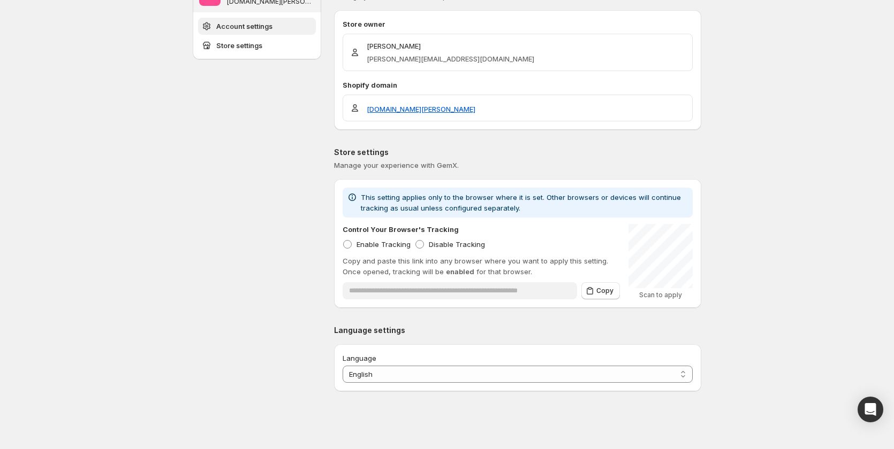
click at [265, 23] on span "Account settings" at bounding box center [244, 26] width 56 height 11
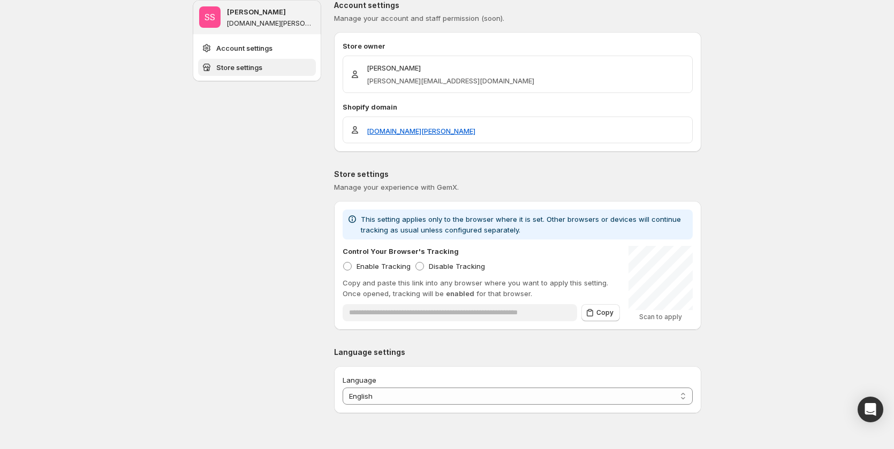
click at [261, 68] on span "Store settings" at bounding box center [239, 67] width 46 height 11
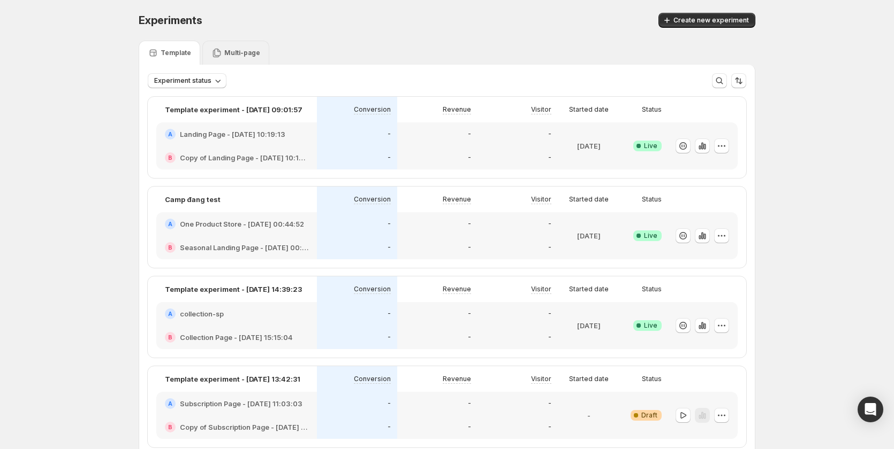
click at [242, 53] on p "Multi-page" at bounding box center [242, 53] width 36 height 9
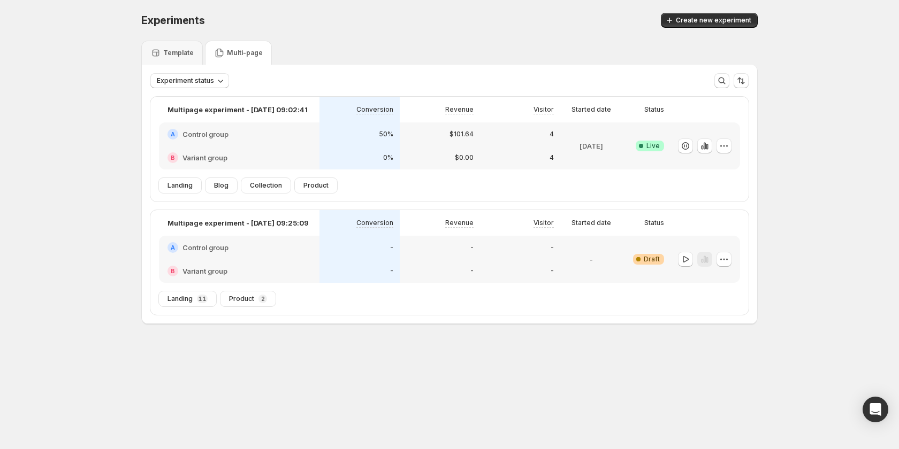
click at [321, 268] on div "-" at bounding box center [359, 272] width 80 height 24
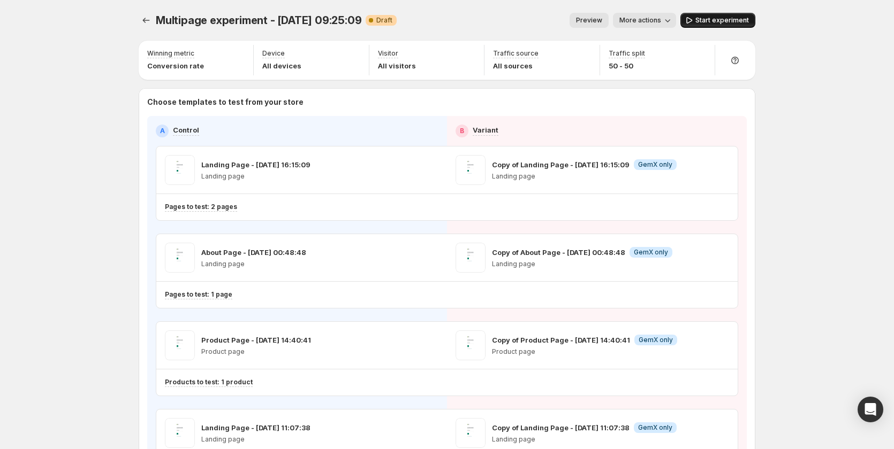
click at [703, 20] on span "Start experiment" at bounding box center [722, 20] width 54 height 9
click at [722, 173] on icon "button" at bounding box center [721, 170] width 11 height 11
click at [723, 166] on icon "button" at bounding box center [721, 170] width 11 height 11
click at [716, 20] on span "Pause experiment" at bounding box center [719, 20] width 58 height 9
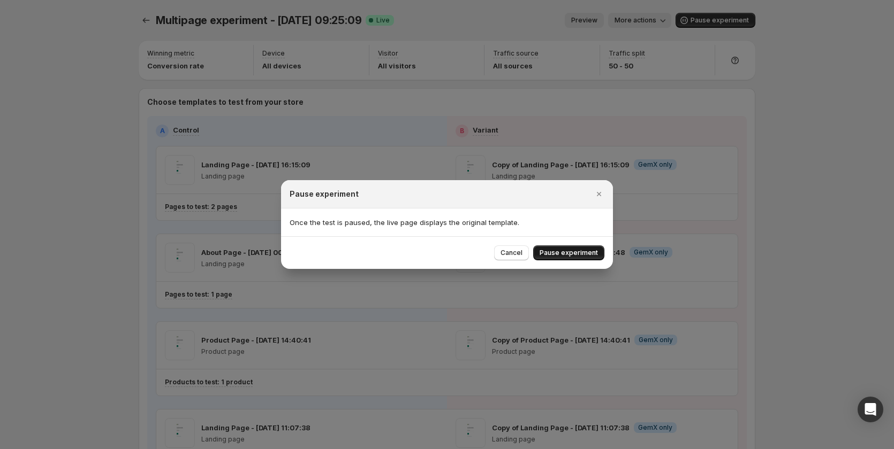
click at [577, 254] on span "Pause experiment" at bounding box center [568, 253] width 58 height 9
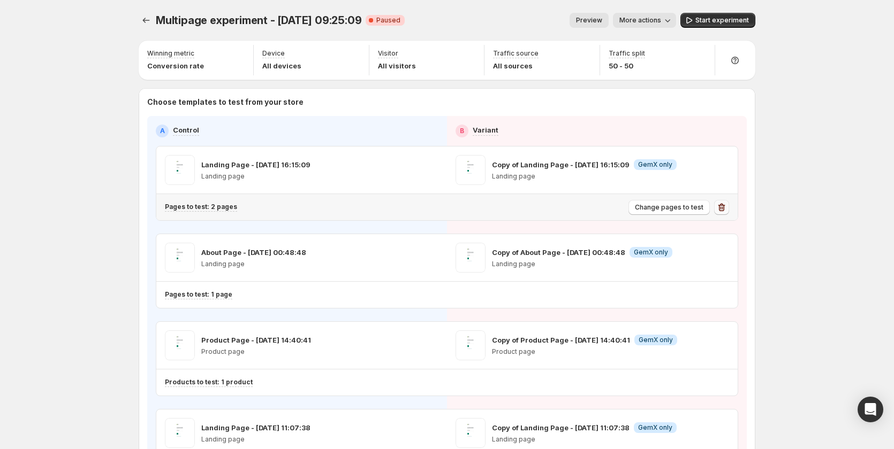
click at [723, 210] on icon "button" at bounding box center [721, 207] width 11 height 11
click at [725, 176] on button "button" at bounding box center [721, 170] width 15 height 15
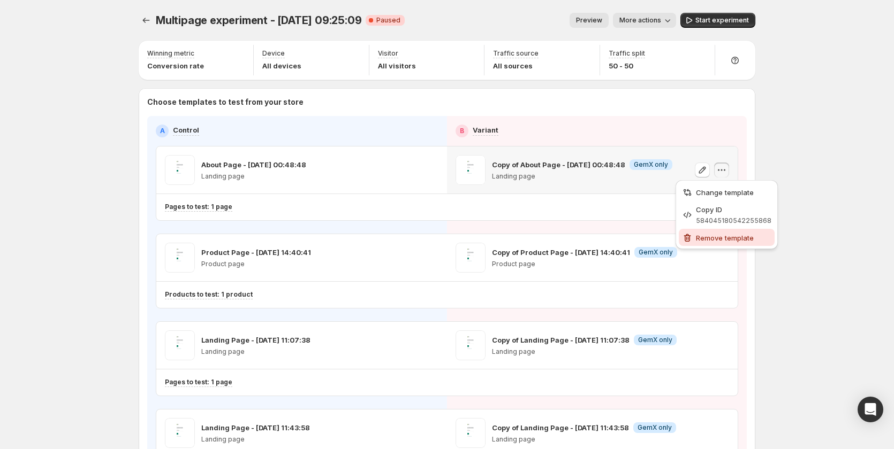
click at [727, 239] on span "Remove template" at bounding box center [725, 238] width 58 height 9
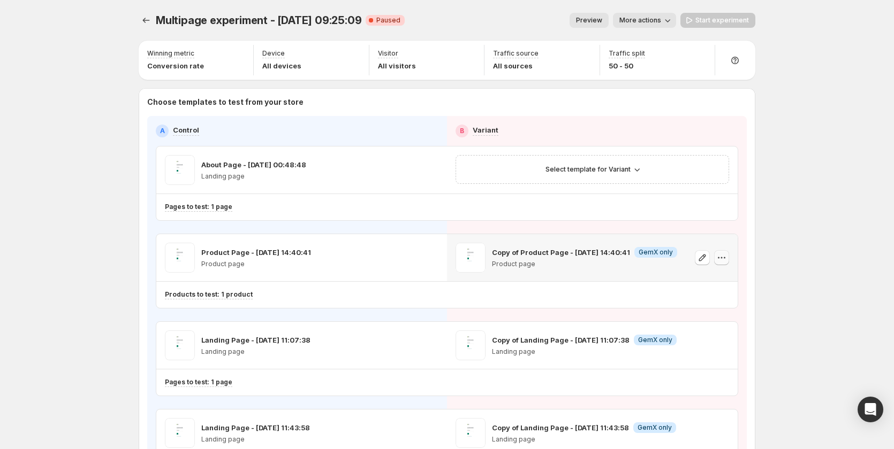
click at [722, 258] on icon "button" at bounding box center [721, 258] width 11 height 11
click at [706, 328] on span "Remove template" at bounding box center [725, 326] width 58 height 9
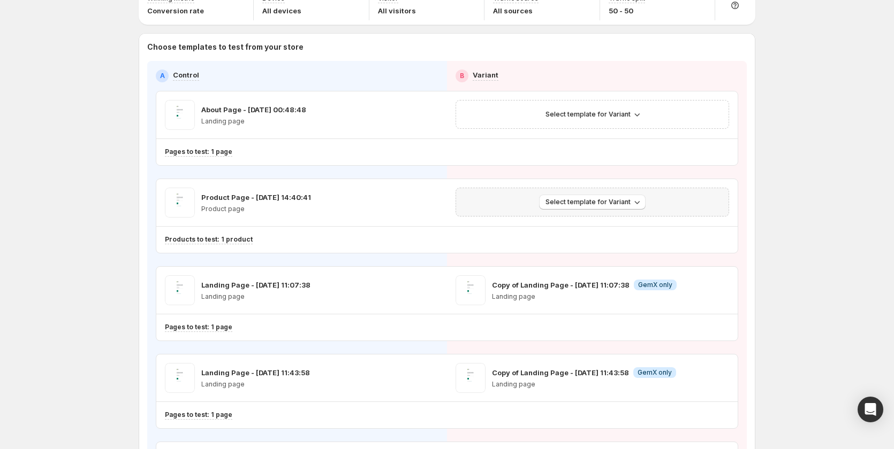
scroll to position [107, 0]
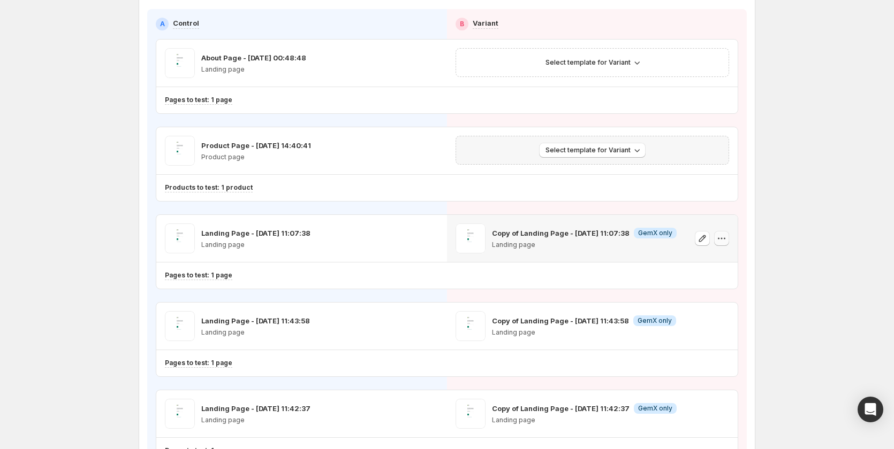
click at [725, 240] on icon "button" at bounding box center [721, 238] width 11 height 11
click at [724, 303] on span "Remove template" at bounding box center [727, 306] width 58 height 9
click at [725, 326] on icon "button" at bounding box center [721, 326] width 11 height 11
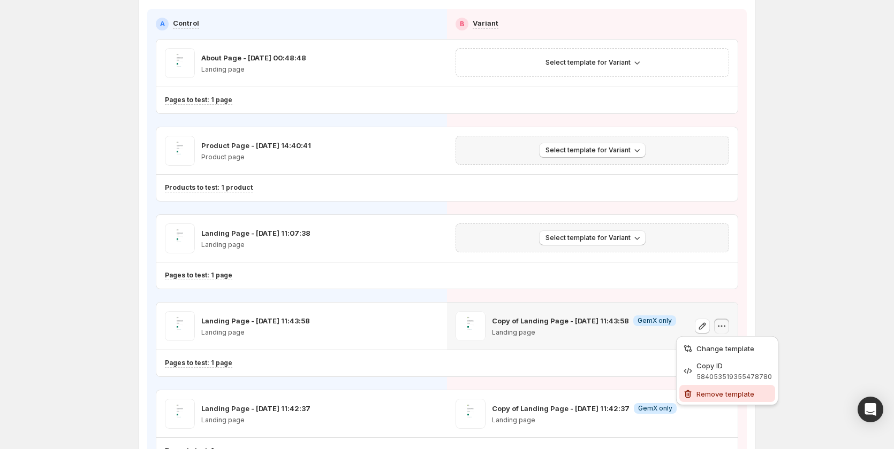
click at [716, 392] on span "Remove template" at bounding box center [725, 394] width 58 height 9
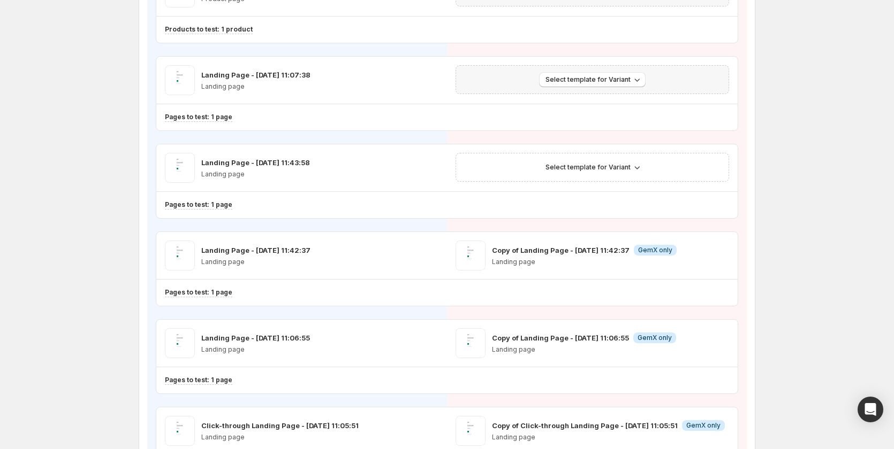
scroll to position [268, 0]
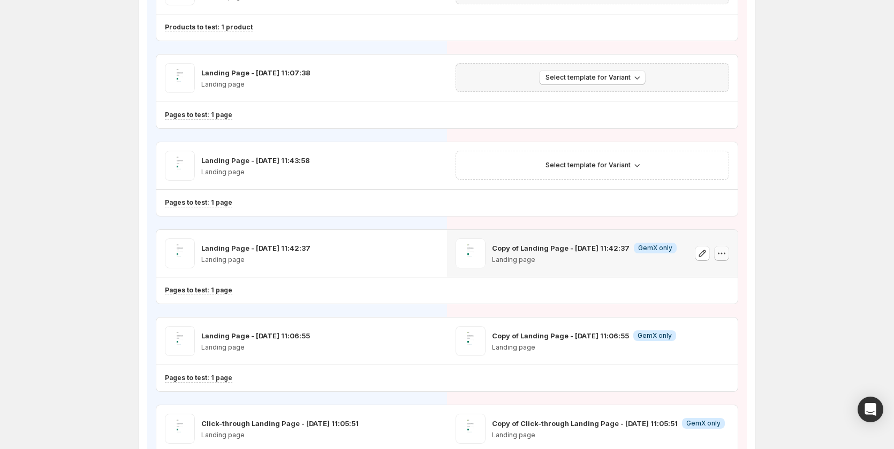
click at [726, 254] on icon "button" at bounding box center [721, 253] width 11 height 11
click at [712, 325] on span "Remove template" at bounding box center [725, 321] width 58 height 9
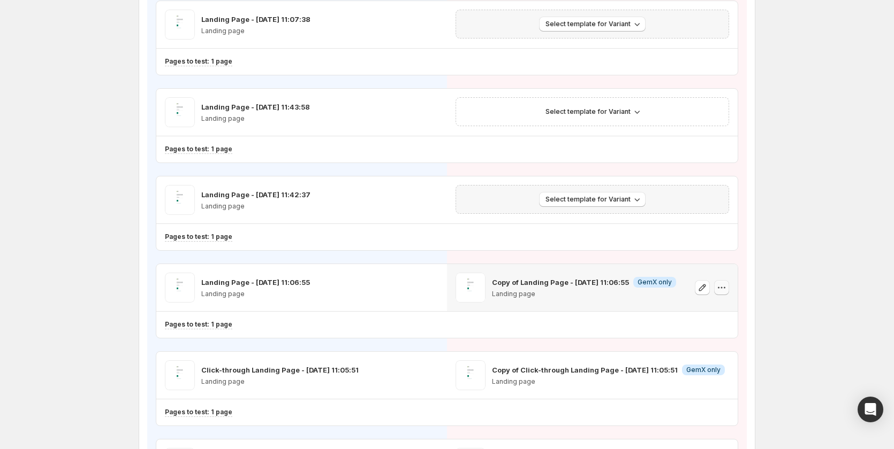
click at [727, 289] on icon "button" at bounding box center [721, 288] width 11 height 11
click at [719, 364] on div "Change template Copy ID 584053587487818492 Remove template" at bounding box center [727, 332] width 102 height 69
click at [721, 356] on span "Remove template" at bounding box center [725, 356] width 58 height 9
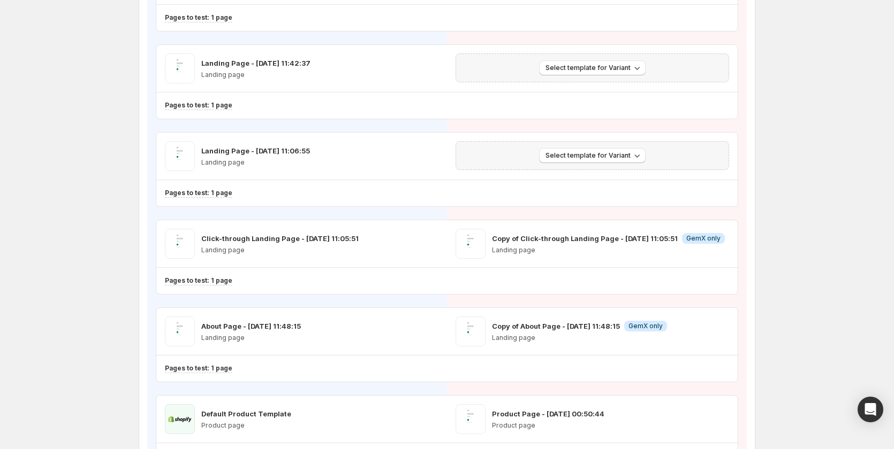
scroll to position [482, 0]
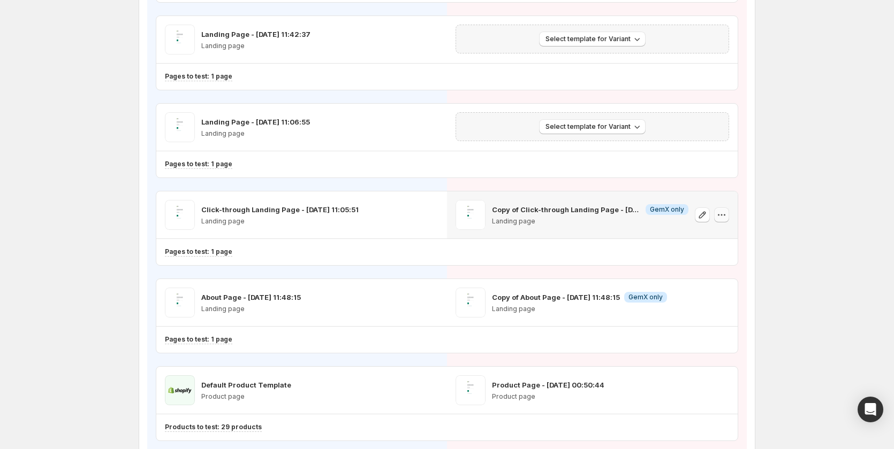
click at [725, 211] on icon "button" at bounding box center [721, 215] width 11 height 11
click at [716, 282] on span "Remove template" at bounding box center [725, 283] width 58 height 9
click at [722, 302] on icon "button" at bounding box center [721, 303] width 11 height 11
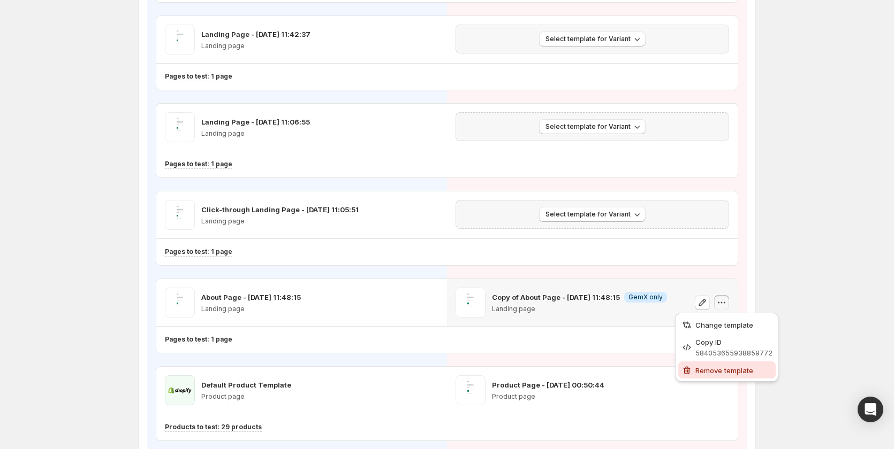
click at [703, 368] on span "Remove template" at bounding box center [724, 371] width 58 height 9
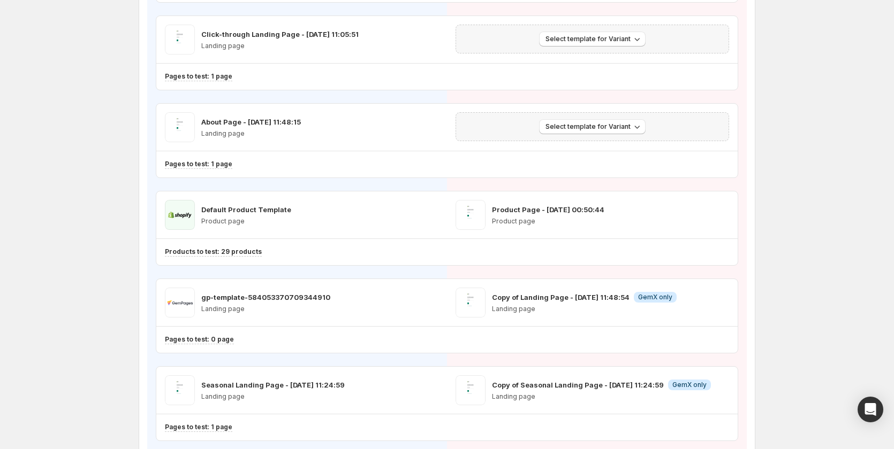
scroll to position [696, 0]
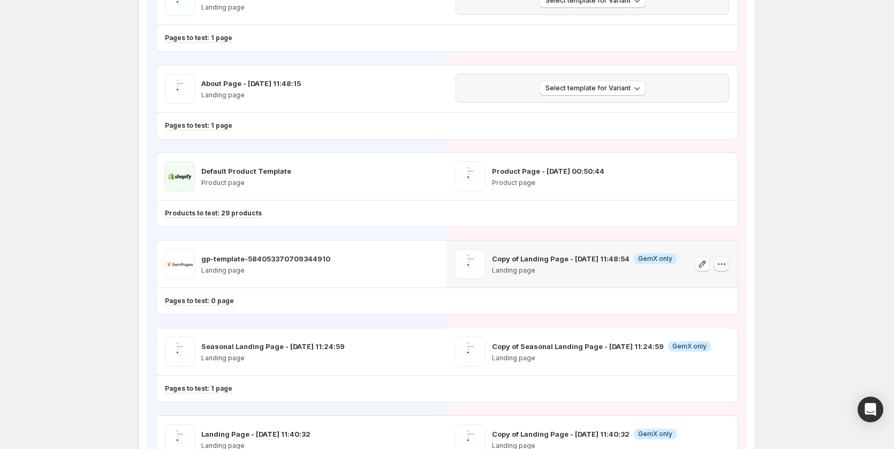
click at [726, 261] on icon "button" at bounding box center [721, 264] width 11 height 11
click at [717, 330] on span "Remove template" at bounding box center [725, 332] width 58 height 9
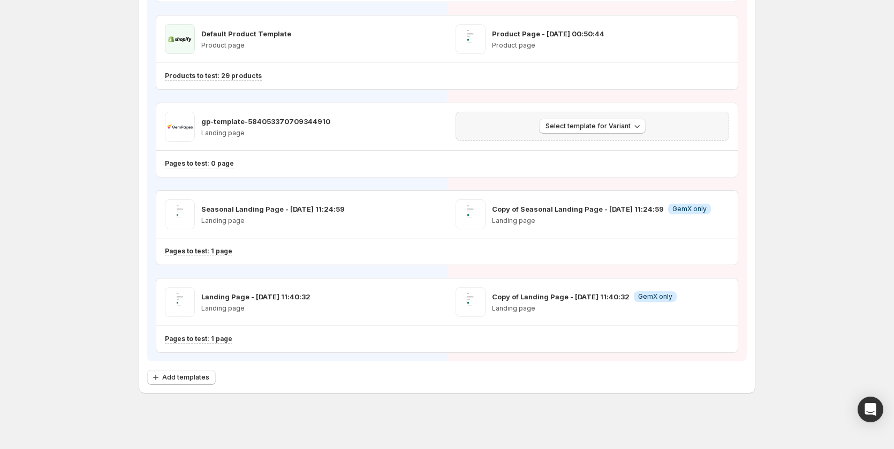
scroll to position [835, 0]
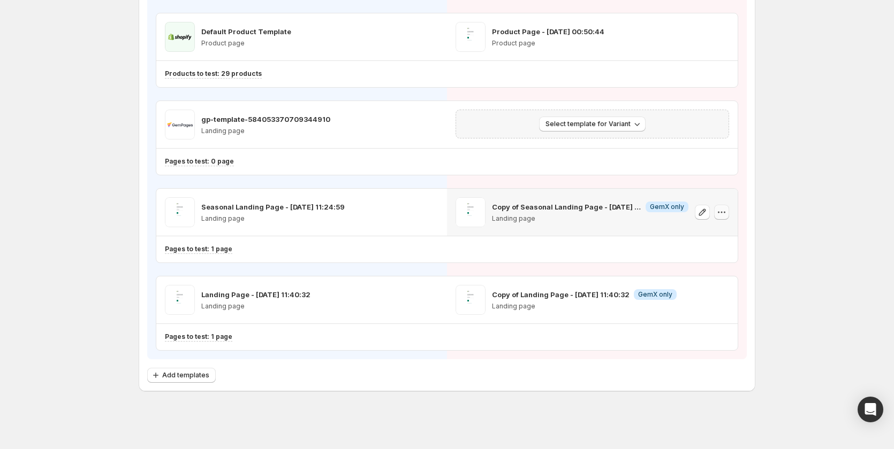
click at [727, 210] on icon "button" at bounding box center [721, 212] width 11 height 11
click at [721, 280] on span "Remove template" at bounding box center [725, 280] width 58 height 9
click at [724, 298] on icon "button" at bounding box center [721, 300] width 11 height 11
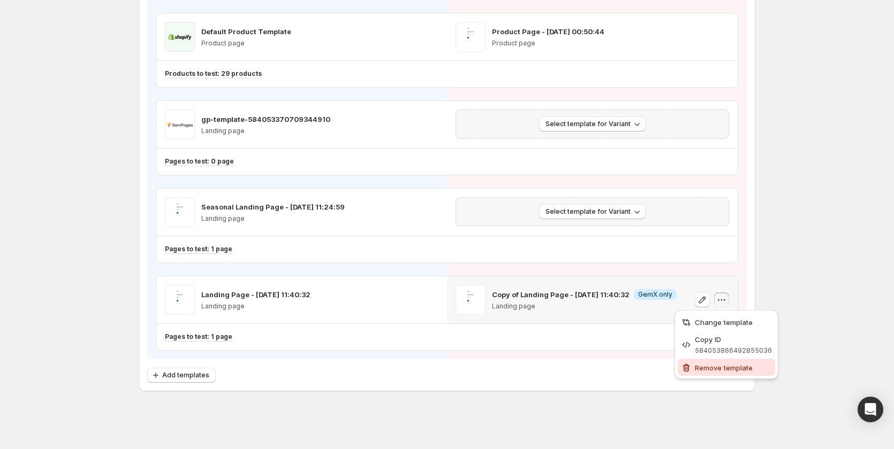
click at [711, 363] on span "Remove template" at bounding box center [733, 368] width 77 height 11
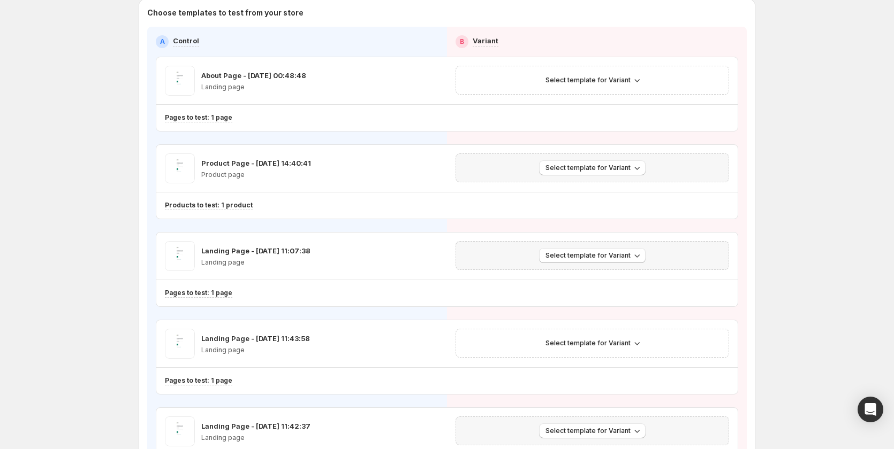
scroll to position [0, 0]
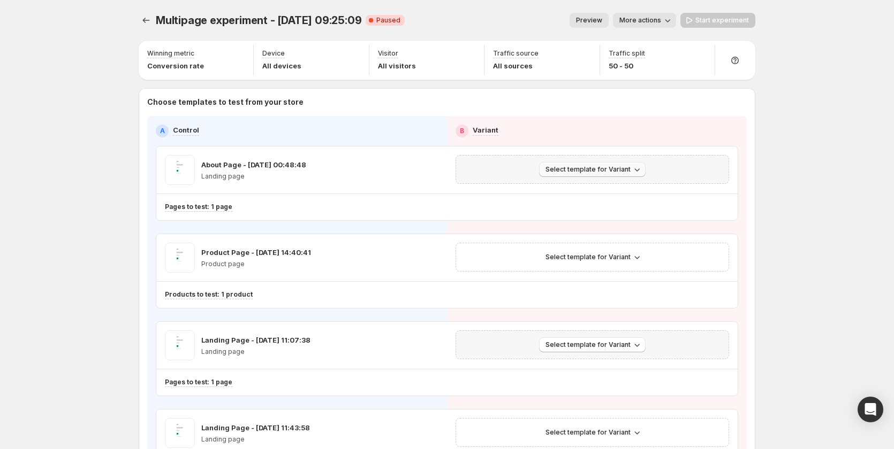
click at [628, 167] on span "Select template for Variant" at bounding box center [587, 169] width 85 height 9
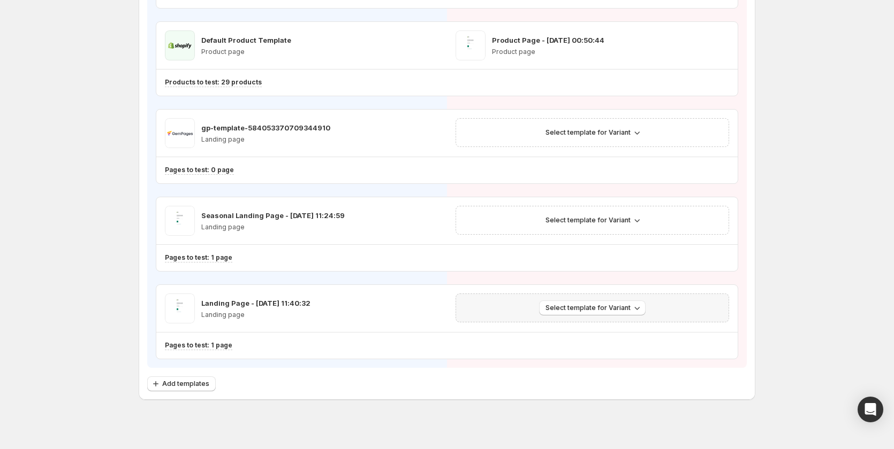
scroll to position [835, 0]
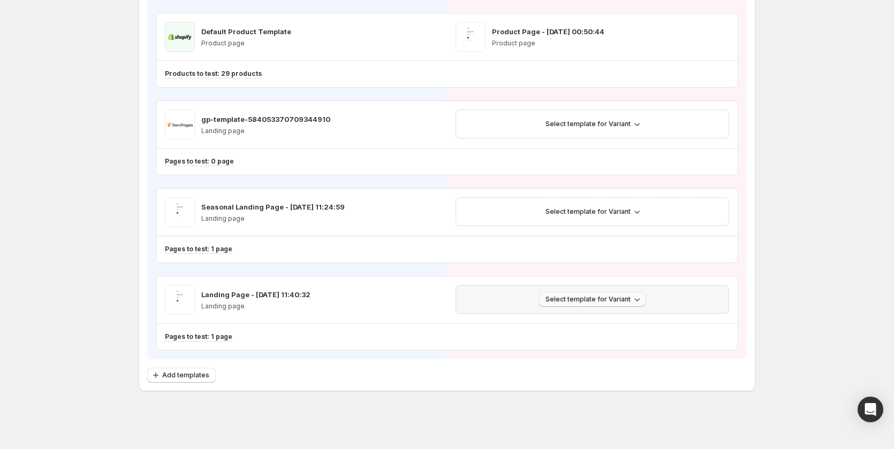
click at [621, 303] on span "Select template for Variant" at bounding box center [587, 299] width 85 height 9
click at [630, 337] on span "Create Variant based on Control" at bounding box center [596, 340] width 109 height 9
click at [599, 212] on span "Select template for Variant" at bounding box center [587, 212] width 85 height 9
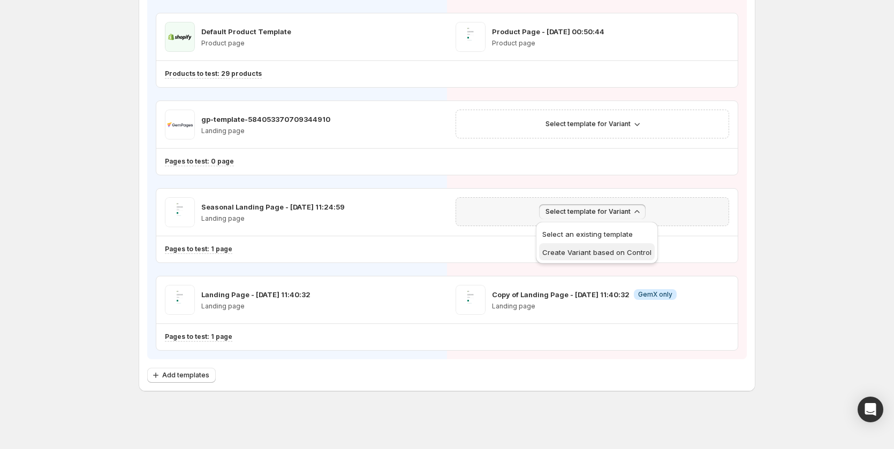
click at [589, 247] on span "Create Variant based on Control" at bounding box center [596, 252] width 109 height 11
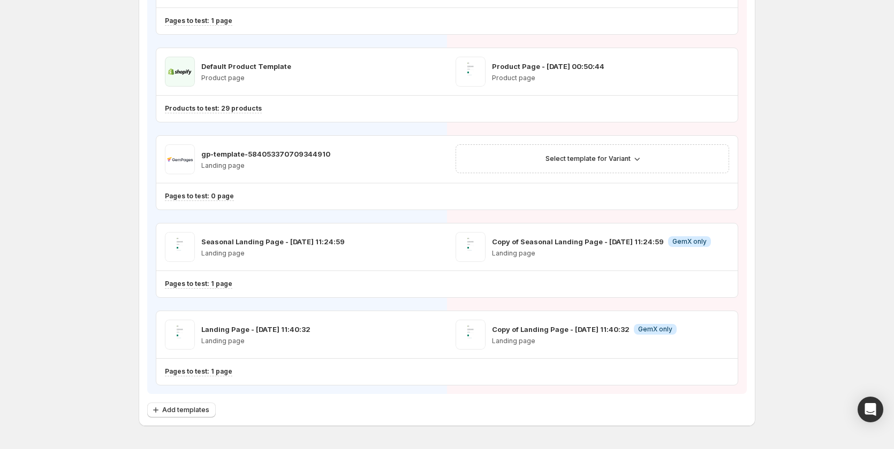
scroll to position [782, 0]
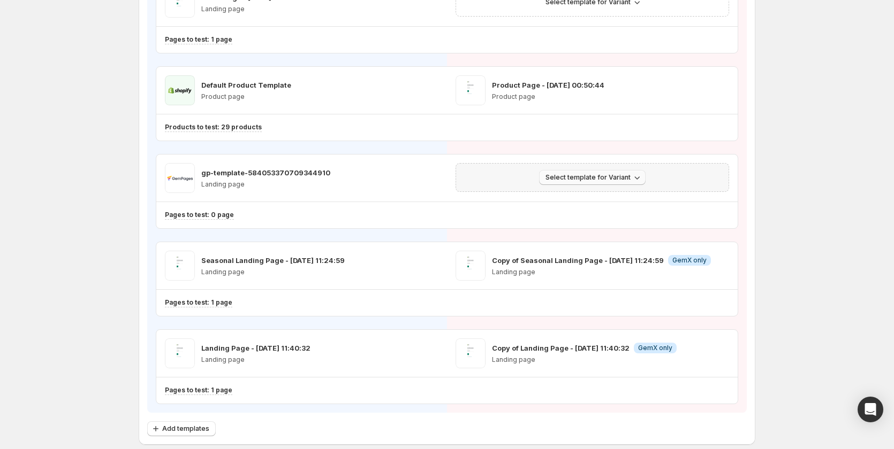
click at [613, 174] on span "Select template for Variant" at bounding box center [587, 177] width 85 height 9
click at [606, 215] on span "Create Variant based on Control" at bounding box center [596, 218] width 109 height 9
click at [623, 174] on span "Select template for Variant" at bounding box center [587, 177] width 85 height 9
click at [603, 214] on span "Create Variant based on Control" at bounding box center [596, 218] width 109 height 9
click at [580, 178] on span "Select template for Variant" at bounding box center [587, 177] width 85 height 9
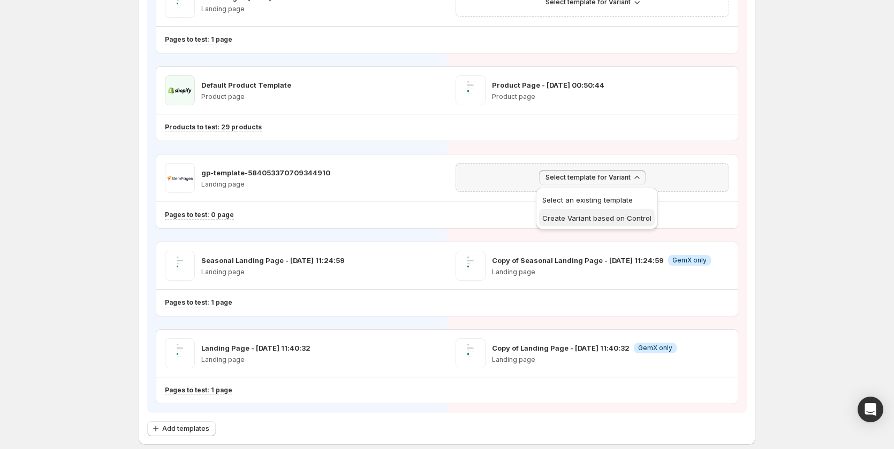
click at [583, 220] on span "Create Variant based on Control" at bounding box center [596, 218] width 109 height 9
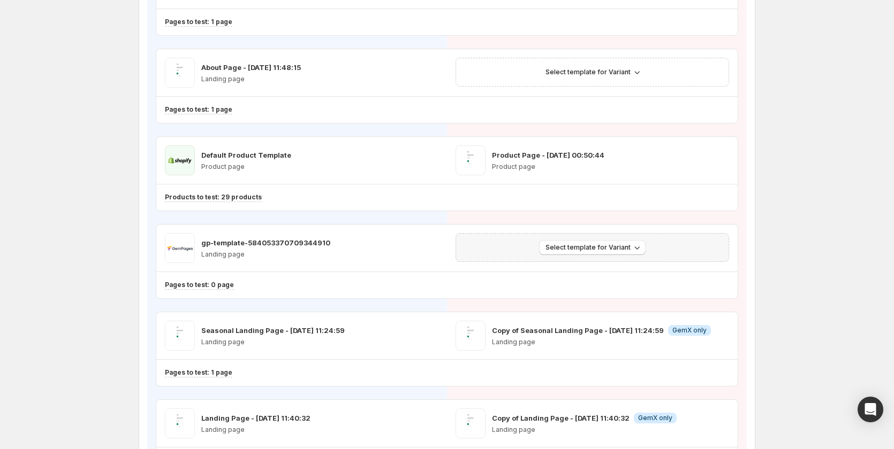
scroll to position [728, 0]
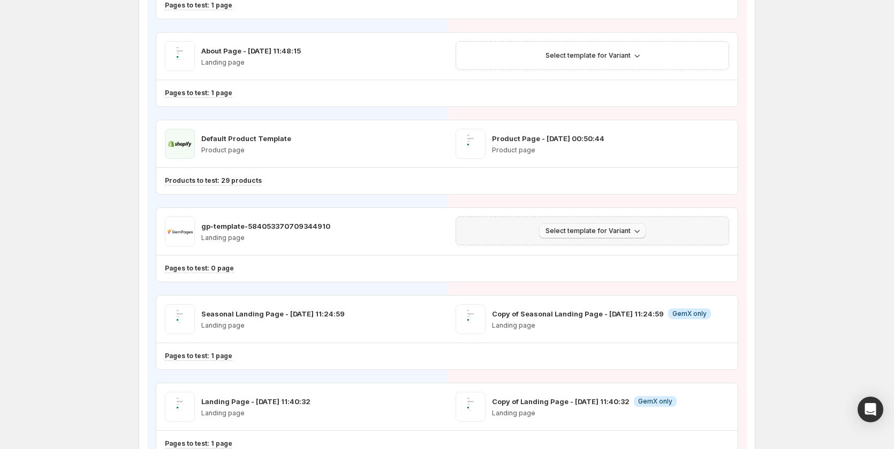
click at [592, 227] on button "Select template for Variant" at bounding box center [592, 231] width 106 height 15
click at [586, 250] on span "Select an existing template" at bounding box center [587, 253] width 90 height 9
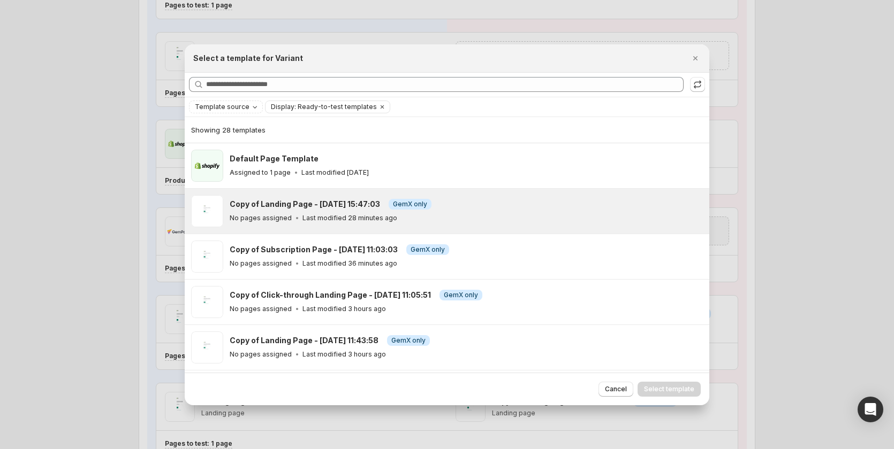
click at [461, 211] on div "Copy of Landing Page - Nov 23, 15:47:03 Info GemX only No pages assigned Last m…" at bounding box center [465, 211] width 470 height 25
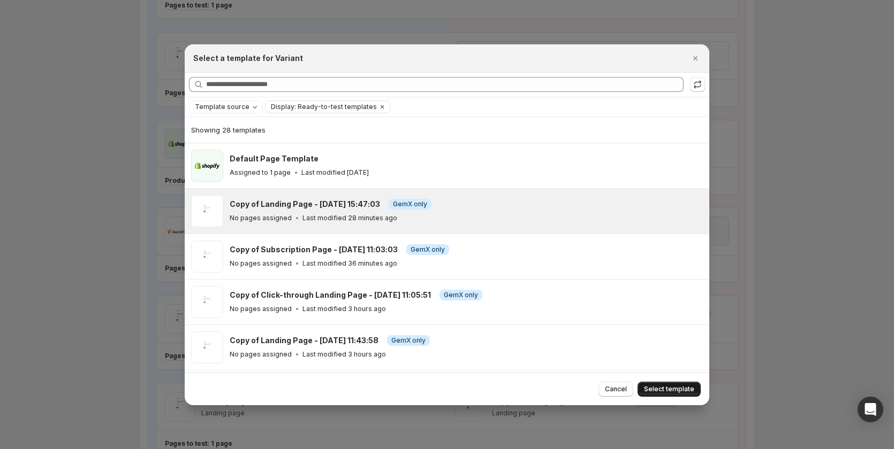
click at [651, 385] on span "Select template" at bounding box center [669, 389] width 50 height 9
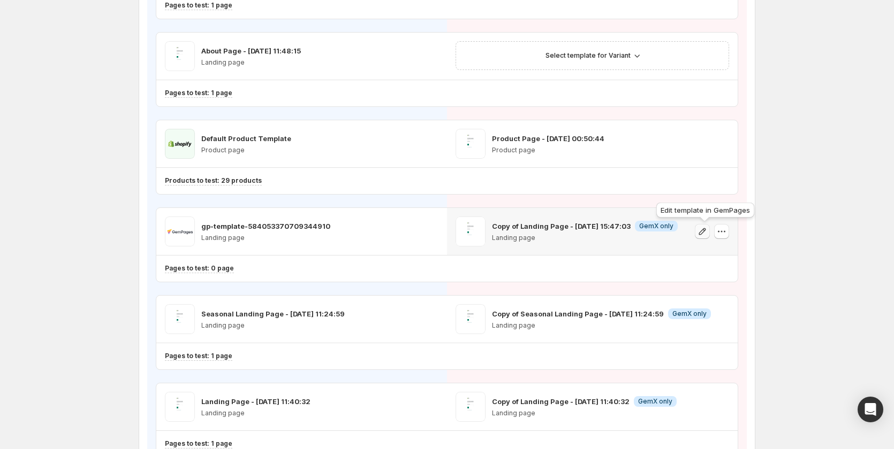
click at [702, 233] on icon "button" at bounding box center [702, 231] width 7 height 7
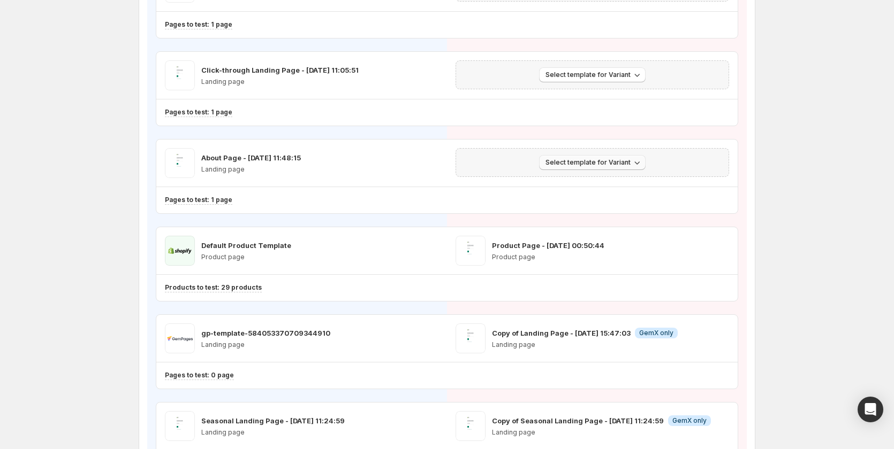
click at [605, 163] on span "Select template for Variant" at bounding box center [587, 162] width 85 height 9
click at [602, 203] on span "Create Variant based on Control" at bounding box center [596, 203] width 109 height 9
click at [620, 74] on span "Select template for Variant" at bounding box center [587, 75] width 85 height 9
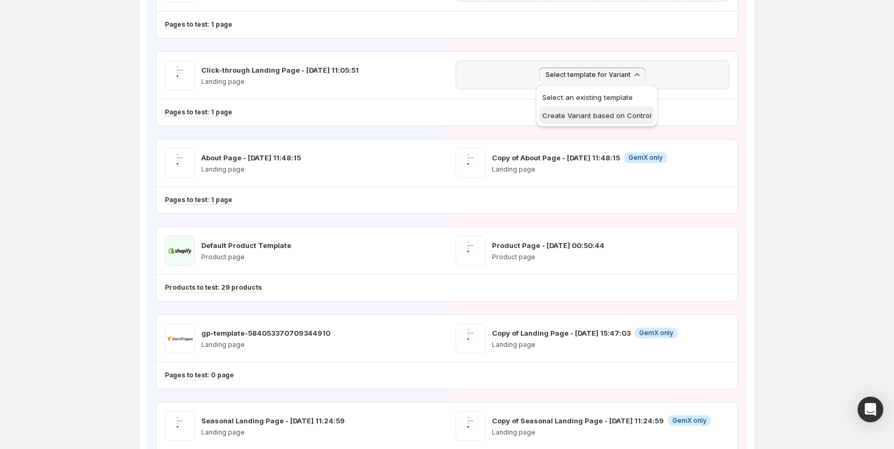
click at [612, 109] on button "Create Variant based on Control" at bounding box center [597, 114] width 116 height 17
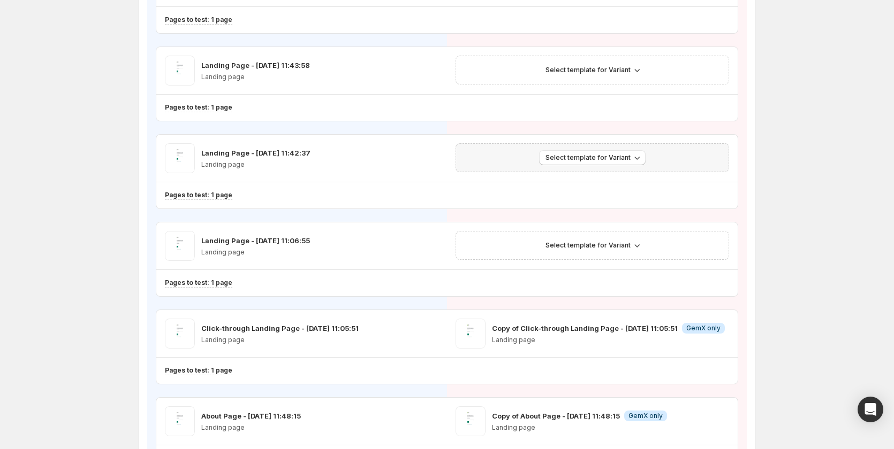
scroll to position [354, 0]
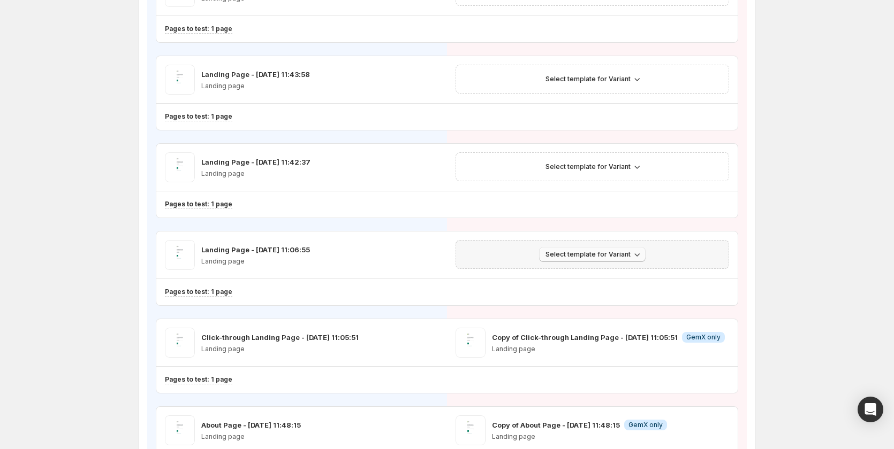
click at [588, 251] on span "Select template for Variant" at bounding box center [587, 254] width 85 height 9
click at [569, 291] on span "Create Variant based on Control" at bounding box center [596, 295] width 109 height 9
click at [616, 169] on span "Select template for Variant" at bounding box center [587, 167] width 85 height 9
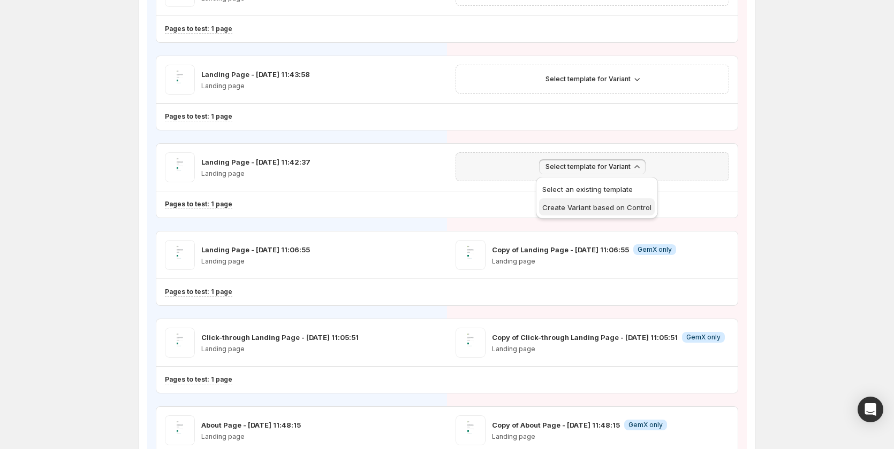
click at [605, 209] on span "Create Variant based on Control" at bounding box center [596, 207] width 109 height 9
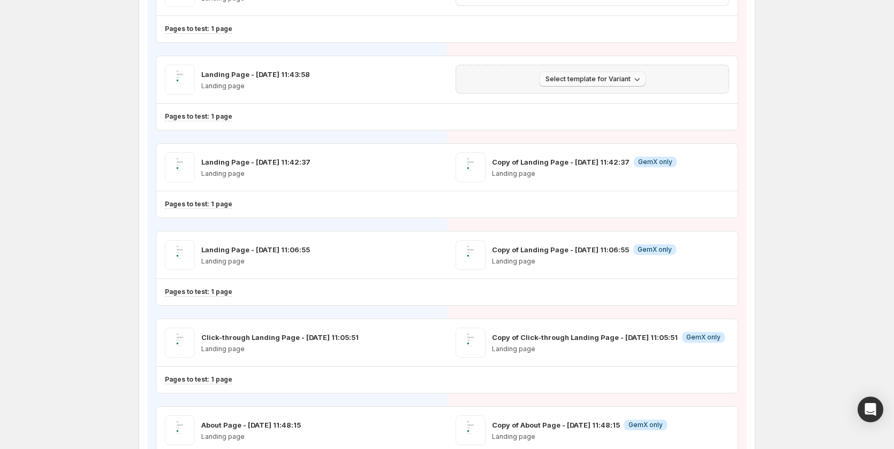
click at [619, 79] on span "Select template for Variant" at bounding box center [587, 79] width 85 height 9
click at [606, 127] on button "Create Variant based on Control" at bounding box center [597, 119] width 116 height 17
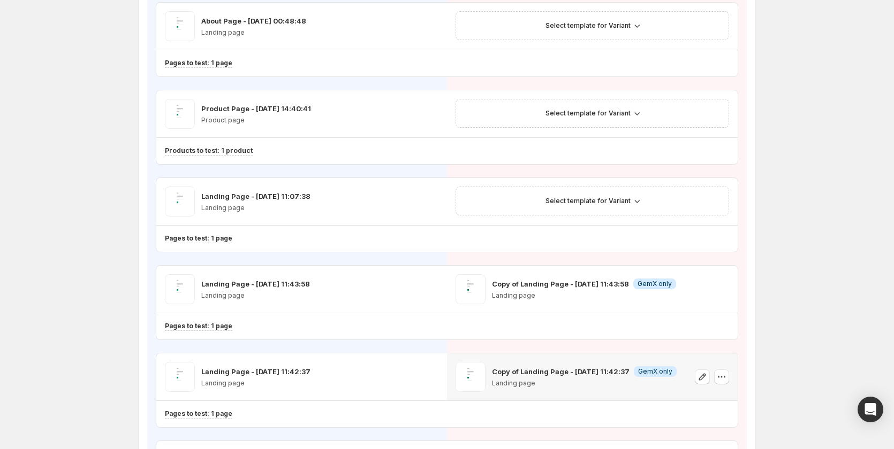
scroll to position [140, 0]
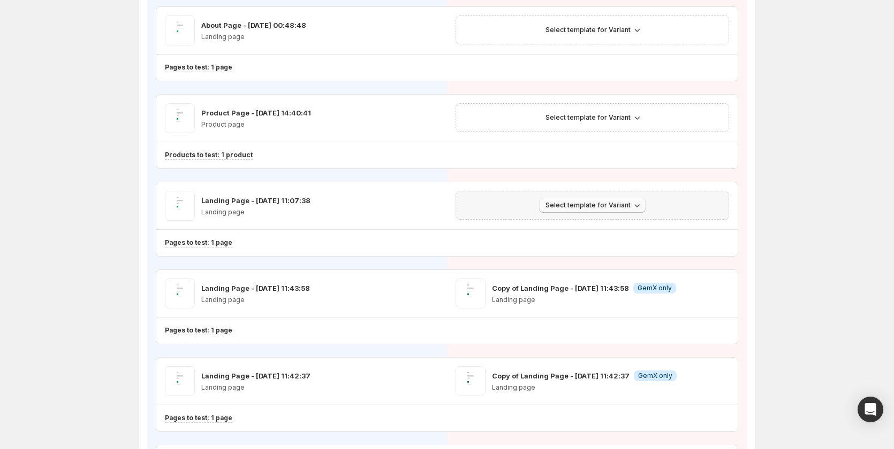
click at [594, 204] on span "Select template for Variant" at bounding box center [587, 205] width 85 height 9
click at [586, 242] on span "Create Variant based on Control" at bounding box center [596, 246] width 109 height 9
click at [615, 117] on span "Select template for Variant" at bounding box center [587, 117] width 85 height 9
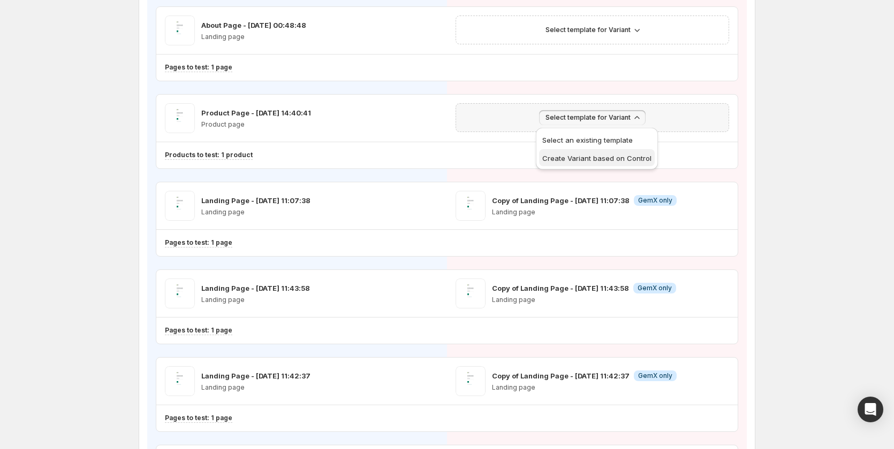
click at [606, 158] on span "Create Variant based on Control" at bounding box center [596, 158] width 109 height 9
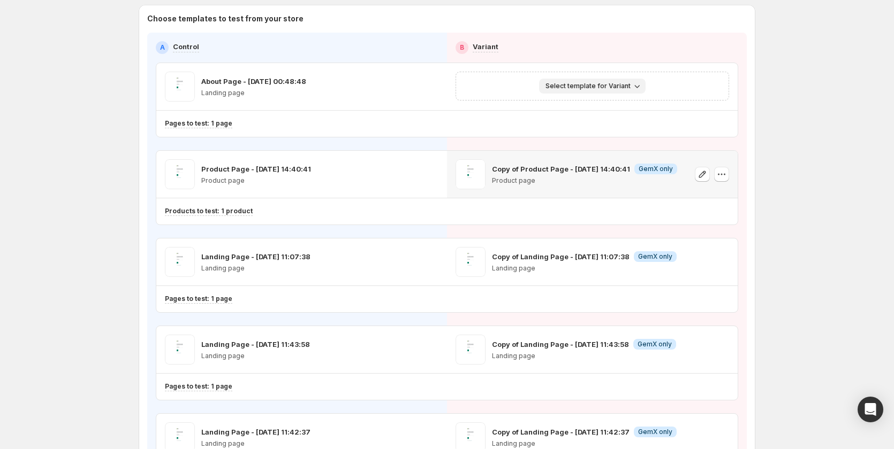
scroll to position [0, 0]
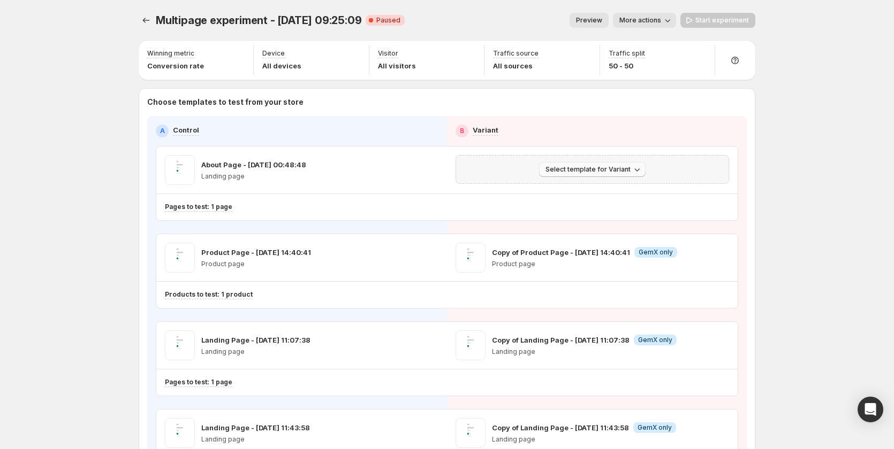
click at [603, 170] on span "Select template for Variant" at bounding box center [587, 169] width 85 height 9
click at [588, 211] on span "Create Variant based on Control" at bounding box center [596, 210] width 109 height 9
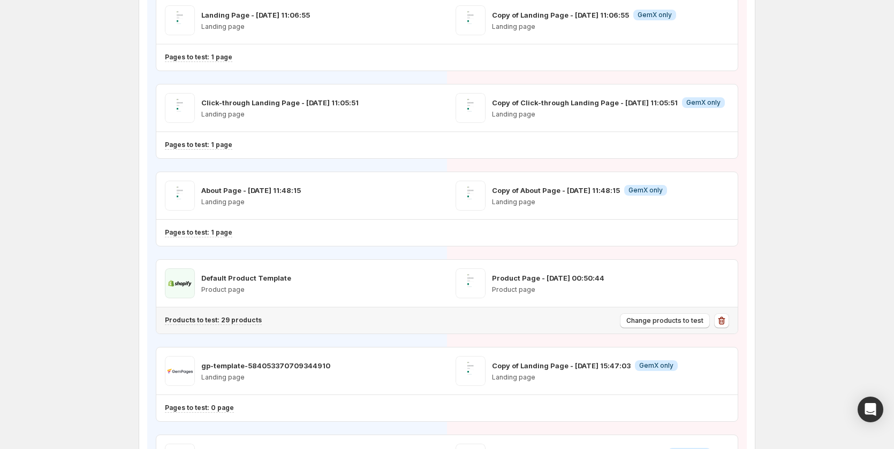
scroll to position [835, 0]
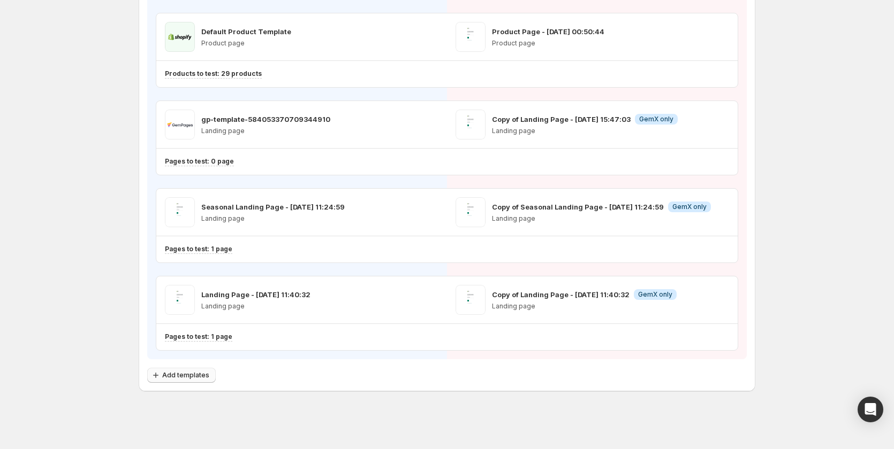
click at [187, 379] on span "Add templates" at bounding box center [185, 375] width 47 height 9
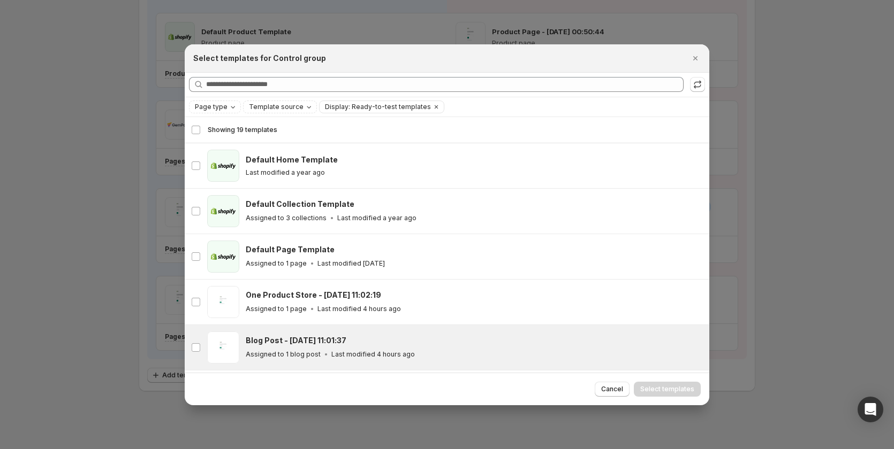
click at [392, 341] on div "Blog Post - [DATE] 11:01:37" at bounding box center [473, 341] width 454 height 11
click at [657, 386] on span "Select templates" at bounding box center [667, 389] width 54 height 9
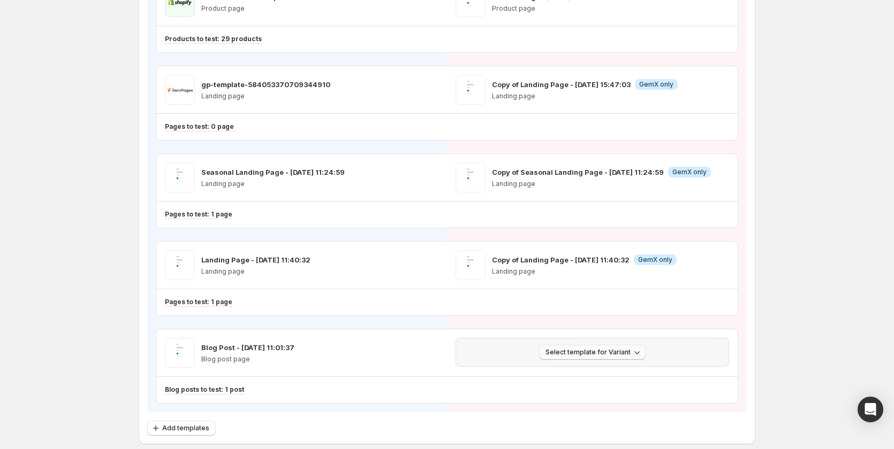
scroll to position [889, 0]
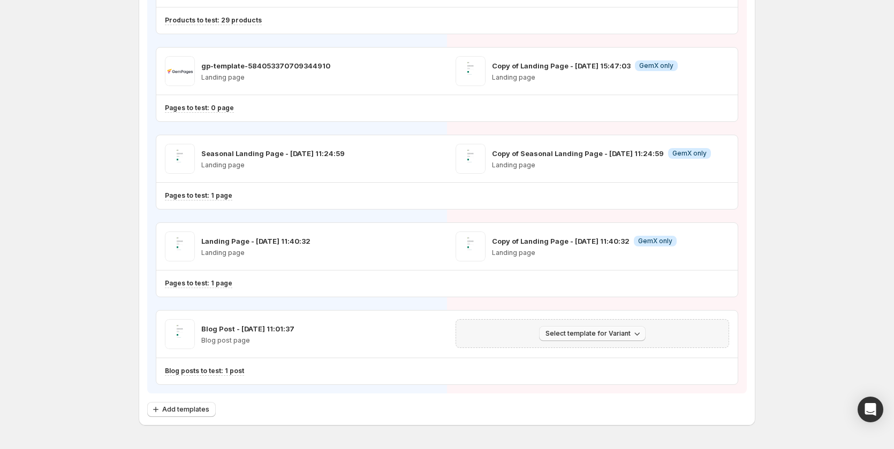
click at [614, 339] on button "Select template for Variant" at bounding box center [592, 333] width 106 height 15
click at [606, 374] on span "Create Variant based on Control" at bounding box center [596, 374] width 109 height 9
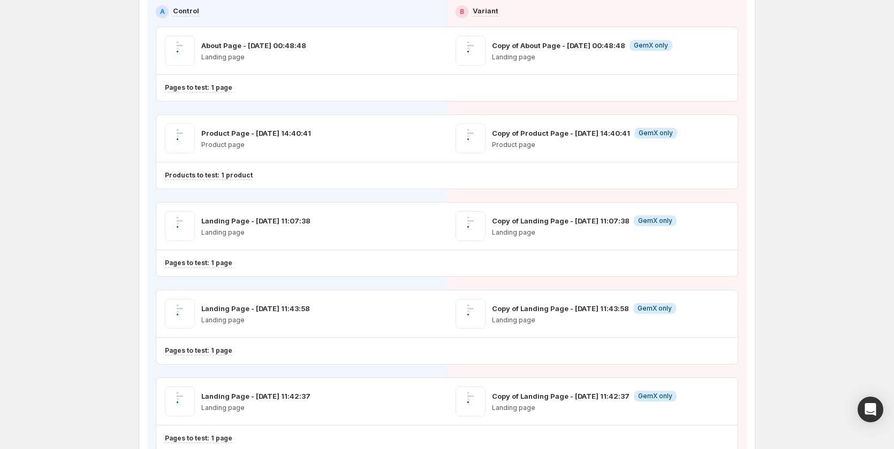
scroll to position [0, 0]
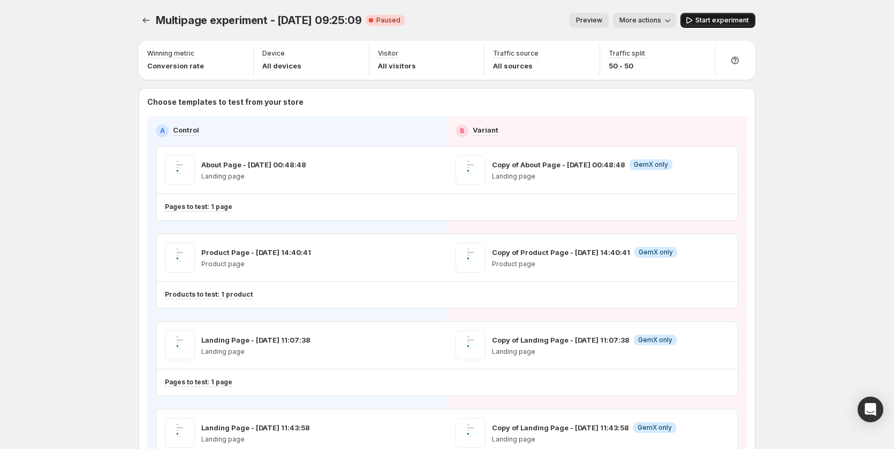
click at [711, 19] on span "Start experiment" at bounding box center [722, 20] width 54 height 9
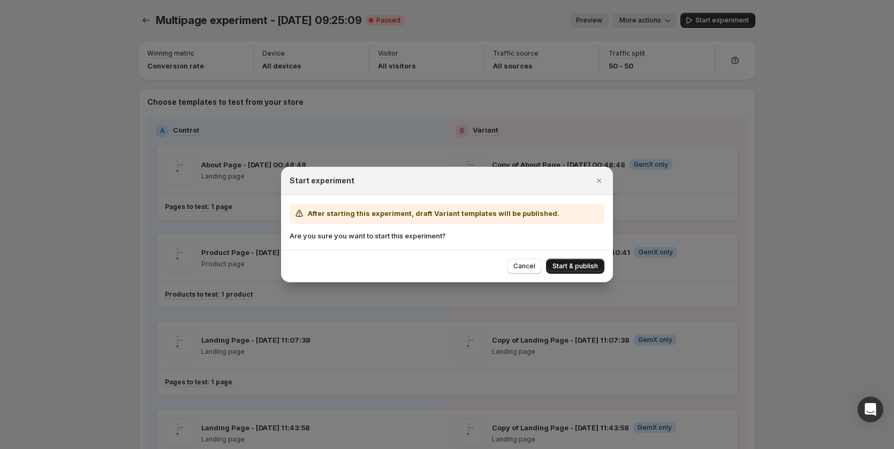
click at [574, 260] on button "Start & publish" at bounding box center [575, 266] width 58 height 15
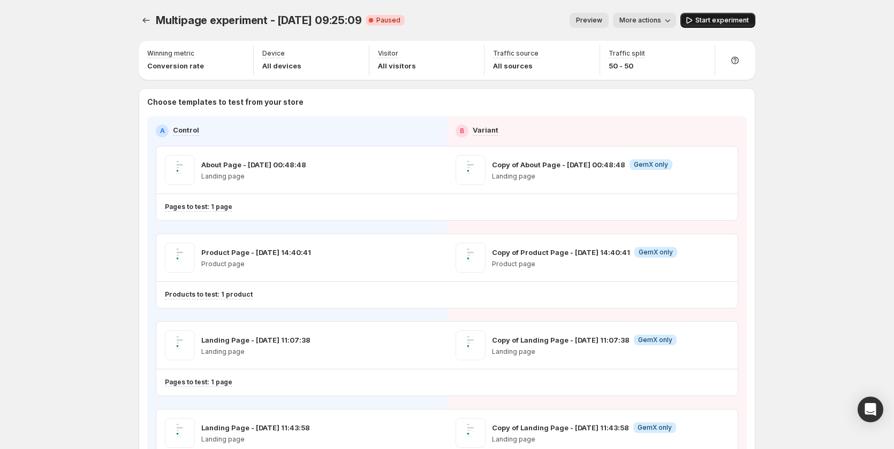
click at [708, 16] on button "Start experiment" at bounding box center [717, 20] width 75 height 15
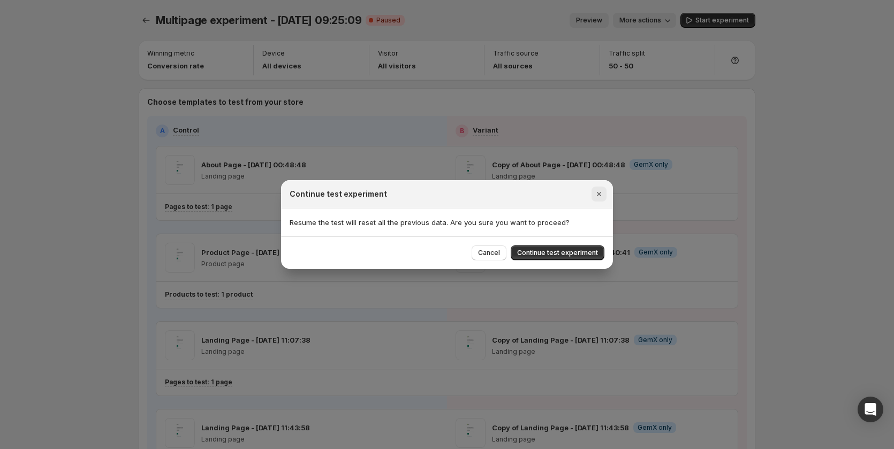
click at [600, 195] on icon "Close" at bounding box center [599, 194] width 4 height 4
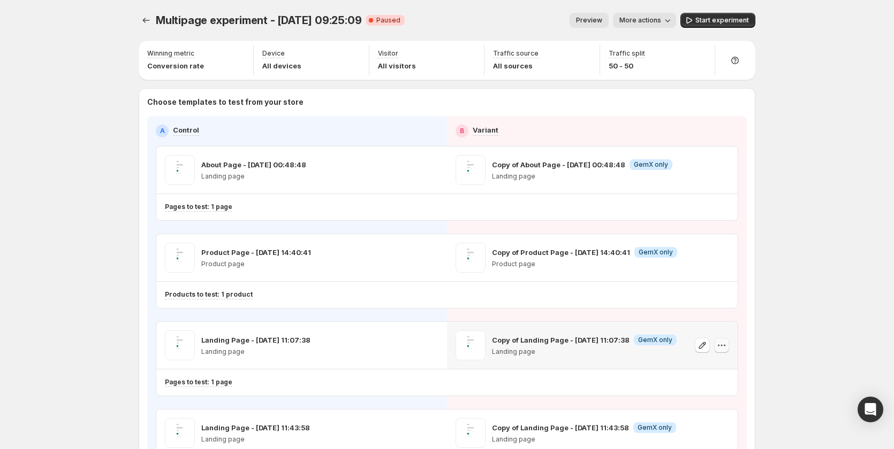
click at [725, 343] on icon "button" at bounding box center [721, 345] width 11 height 11
click at [716, 416] on span "Remove template" at bounding box center [727, 413] width 58 height 9
click at [585, 344] on span "Select template for Variant" at bounding box center [587, 345] width 85 height 9
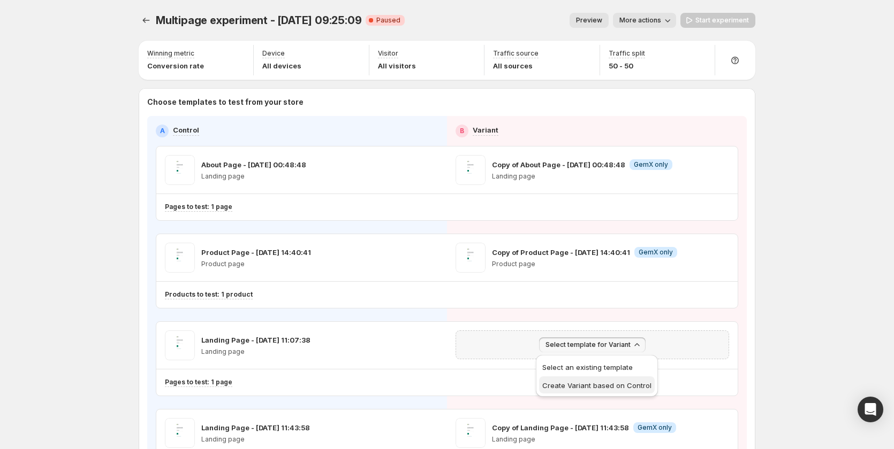
click at [591, 379] on button "Create Variant based on Control" at bounding box center [597, 385] width 116 height 17
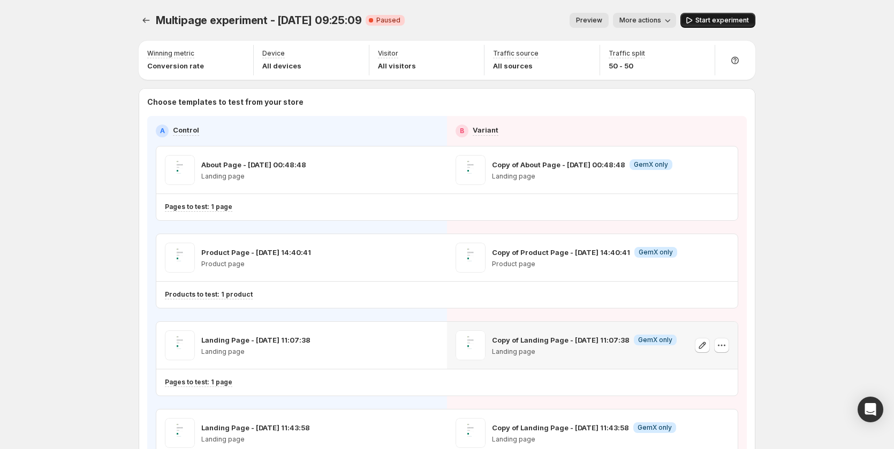
click at [729, 19] on span "Start experiment" at bounding box center [722, 20] width 54 height 9
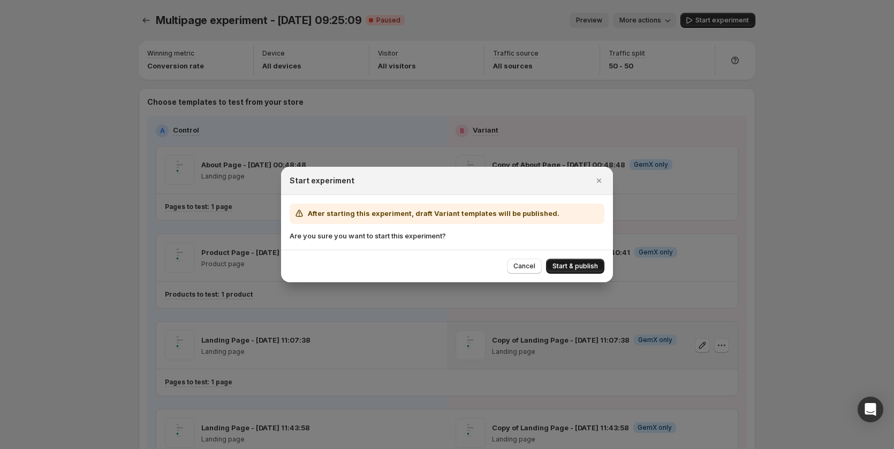
click at [584, 267] on span "Start & publish" at bounding box center [574, 266] width 45 height 9
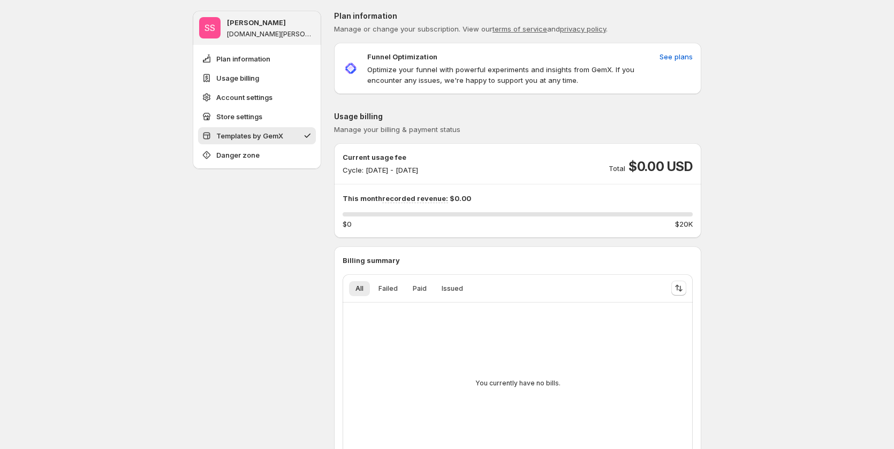
scroll to position [803, 0]
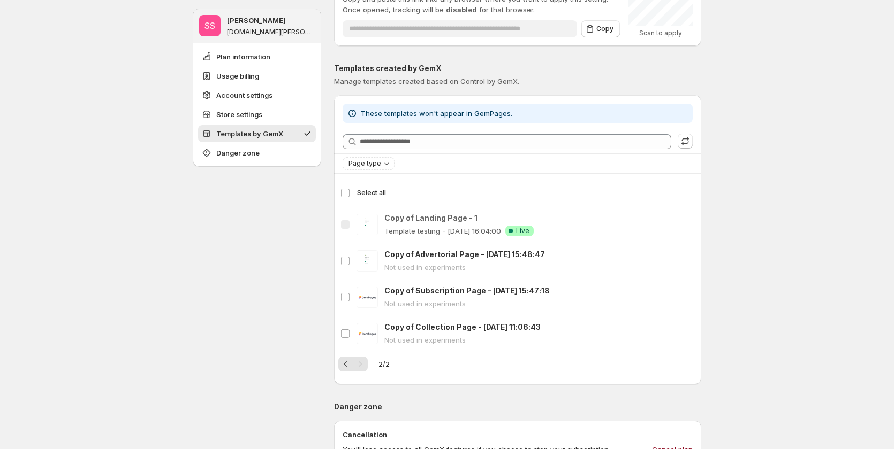
click at [128, 229] on div "SS Sandy Sandy gemcommerce-sandy-dev.myshopify.com Plan information Usage billi…" at bounding box center [447, 24] width 894 height 1654
click at [225, 112] on span "Store settings" at bounding box center [239, 114] width 46 height 11
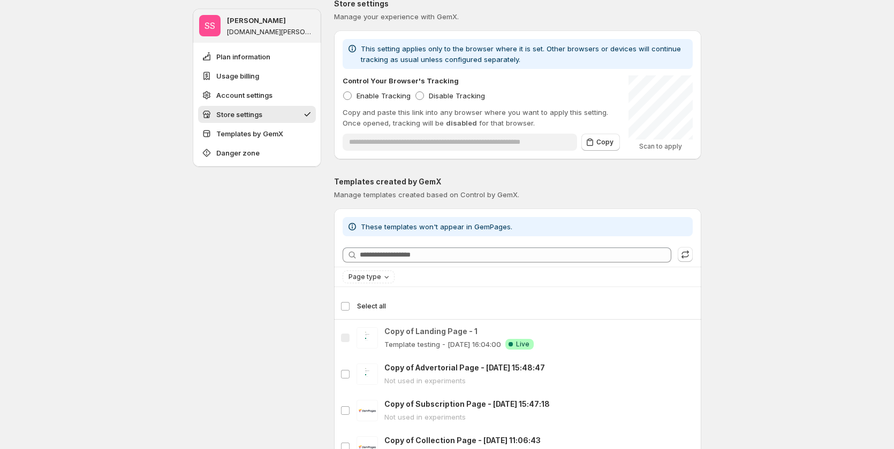
scroll to position [677, 0]
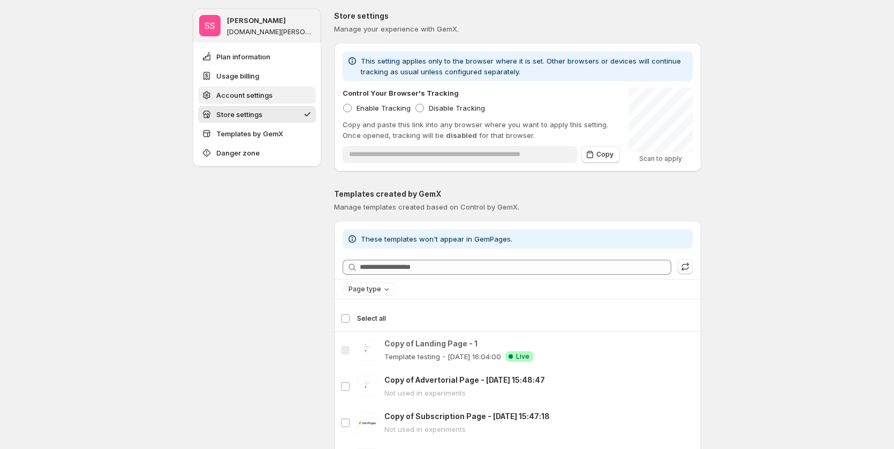
click at [238, 88] on button "Account settings" at bounding box center [257, 95] width 118 height 17
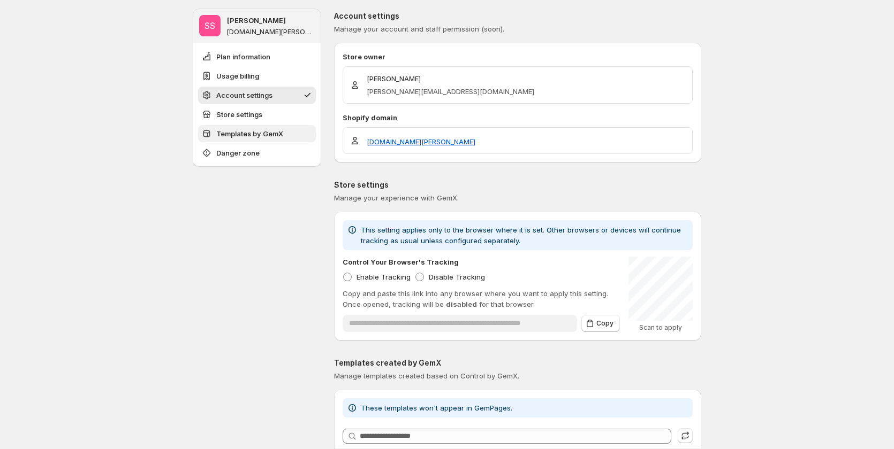
click at [226, 128] on button "Templates by GemX" at bounding box center [257, 133] width 118 height 17
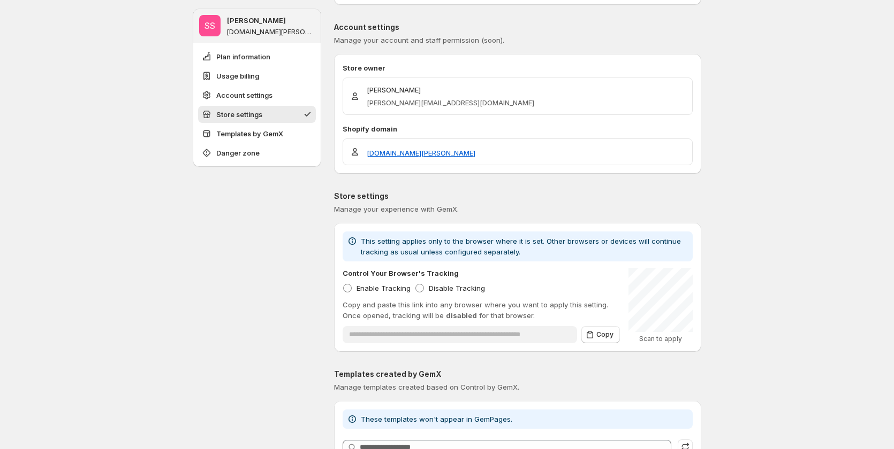
scroll to position [402, 0]
